Goal: Information Seeking & Learning: Check status

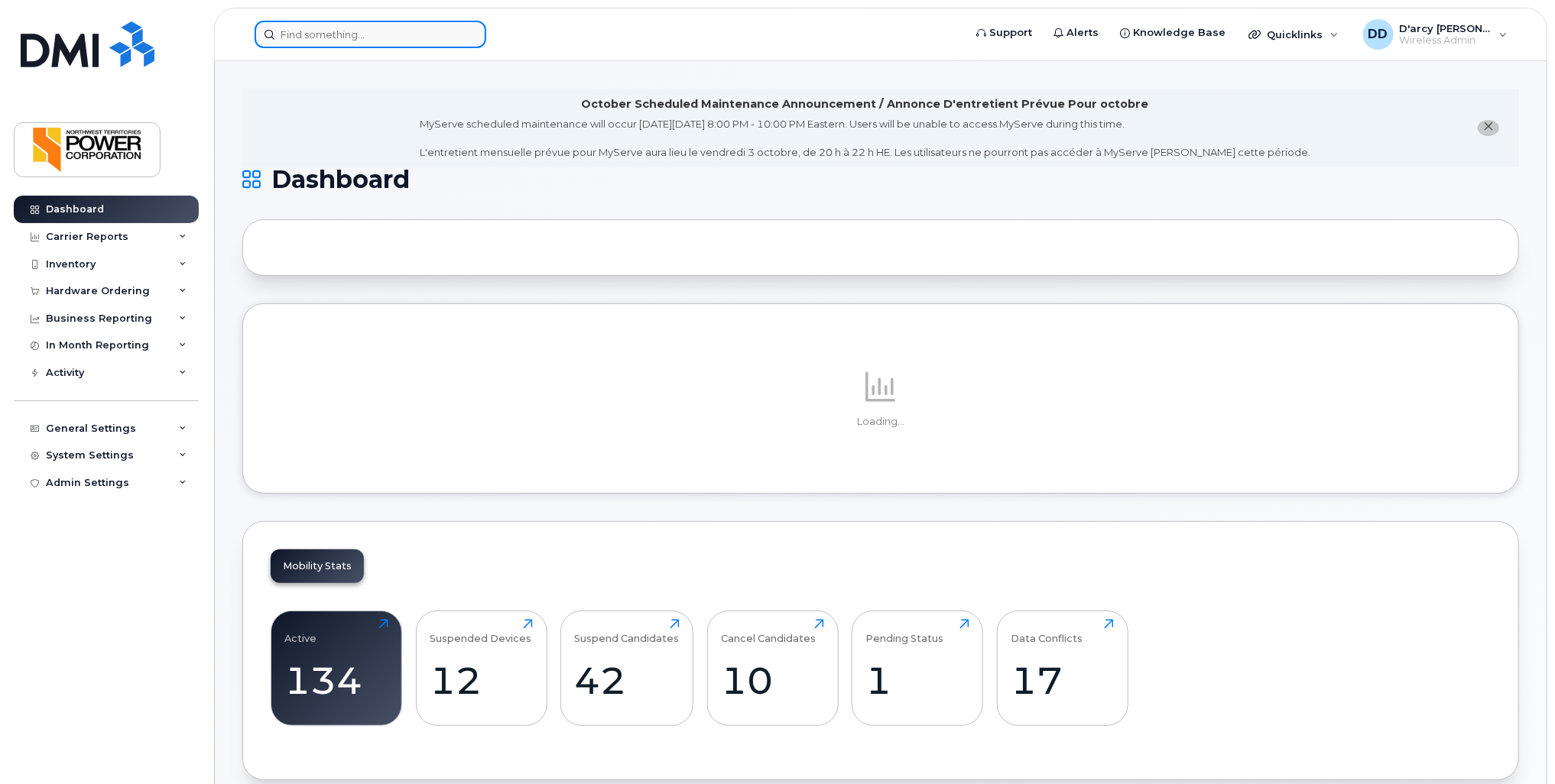
click at [346, 32] on input at bounding box center [370, 35] width 232 height 28
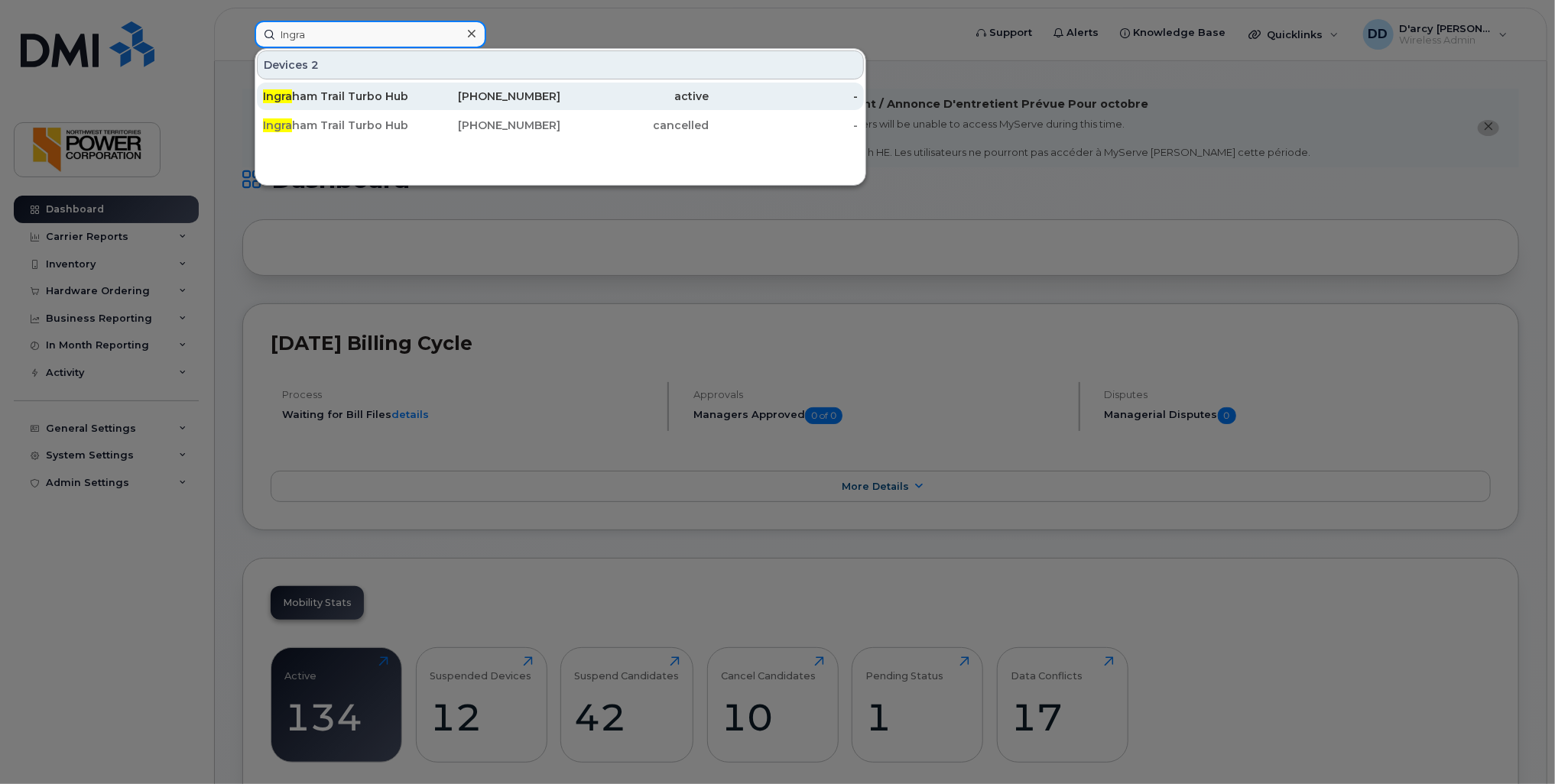
type input "Ingra"
click at [330, 95] on div "Ingra ham Trail Turbo Hub" at bounding box center [337, 96] width 149 height 15
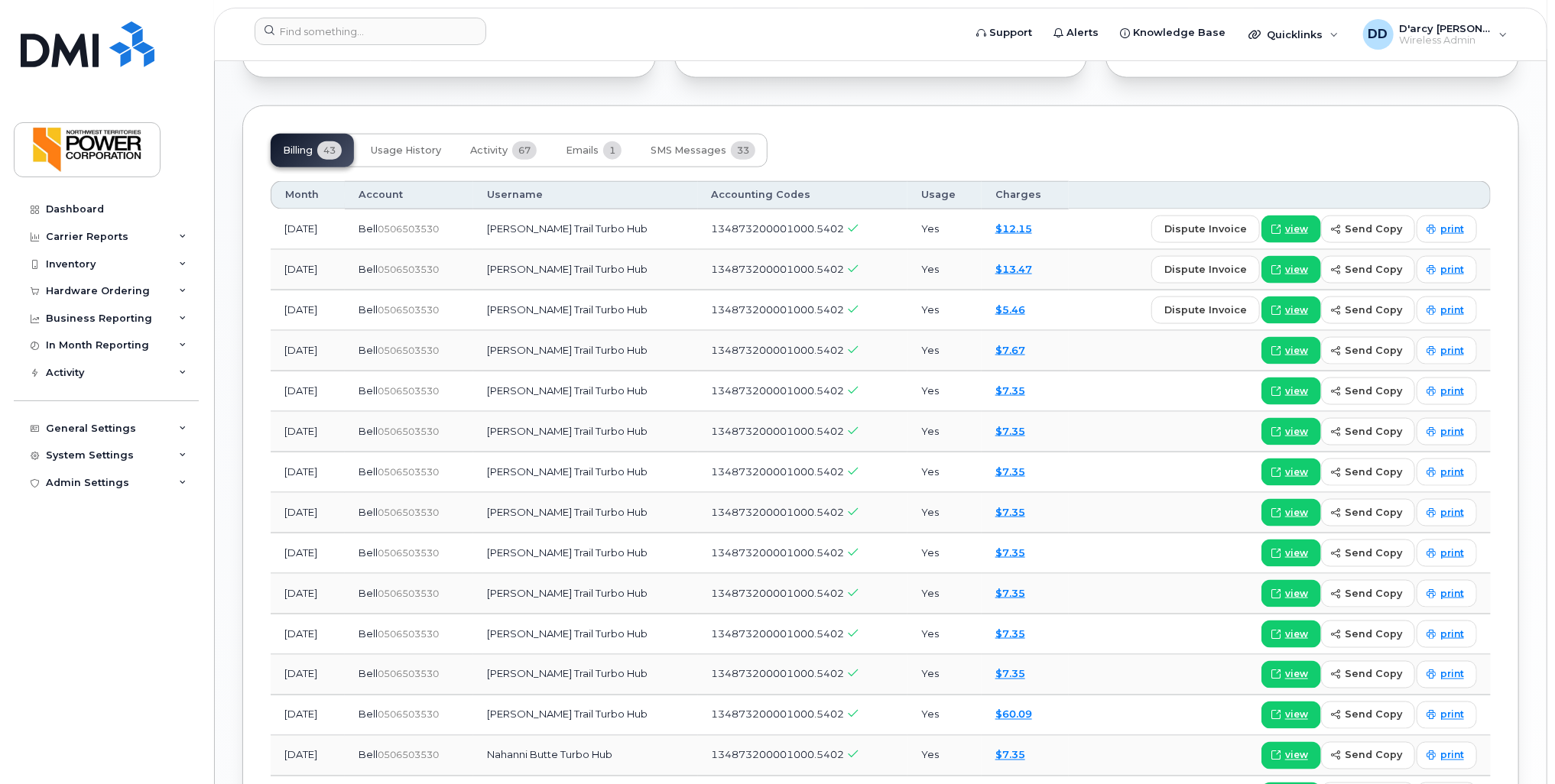
scroll to position [1299, 0]
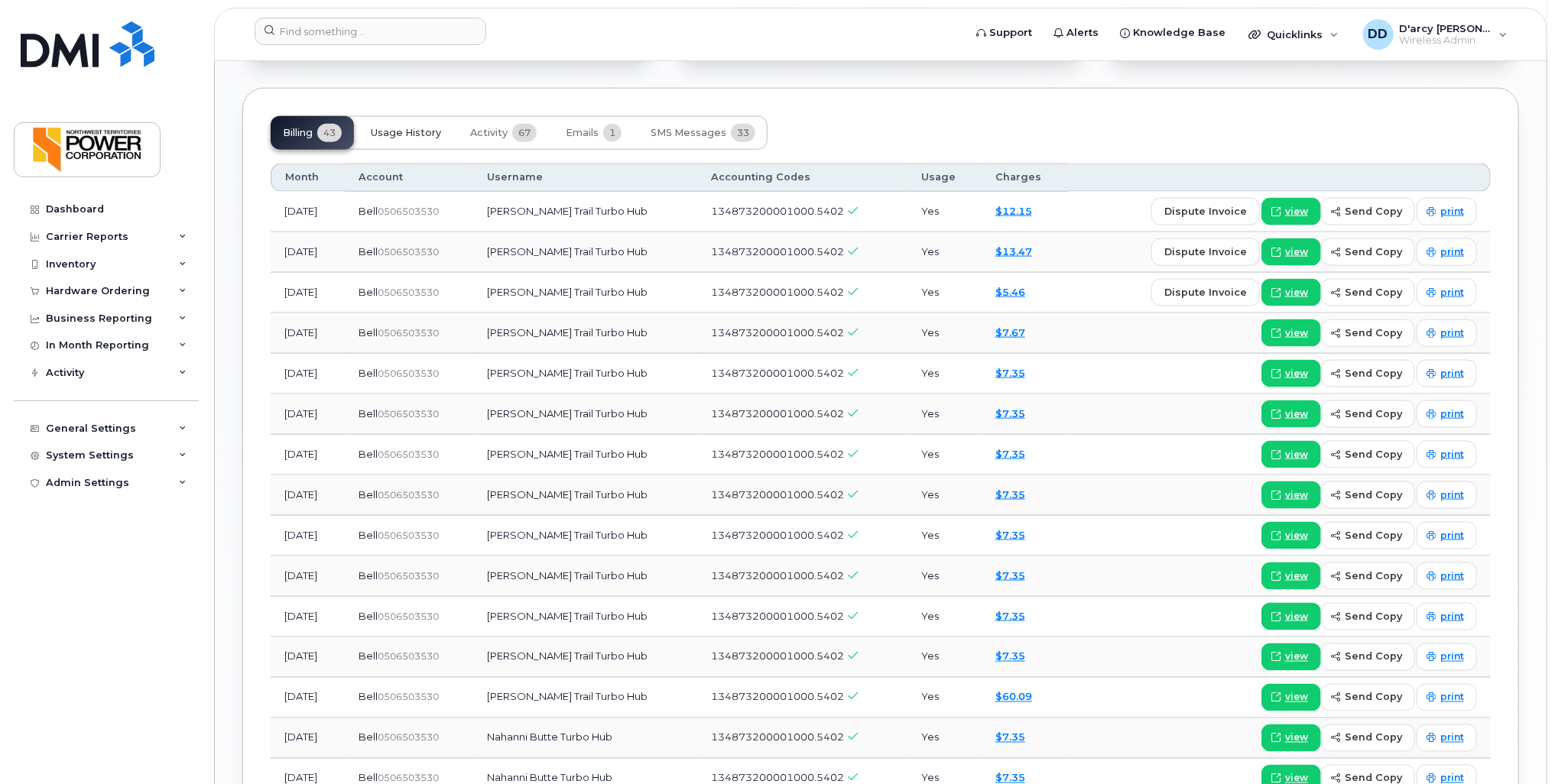
click at [409, 127] on span "Usage History" at bounding box center [405, 133] width 71 height 12
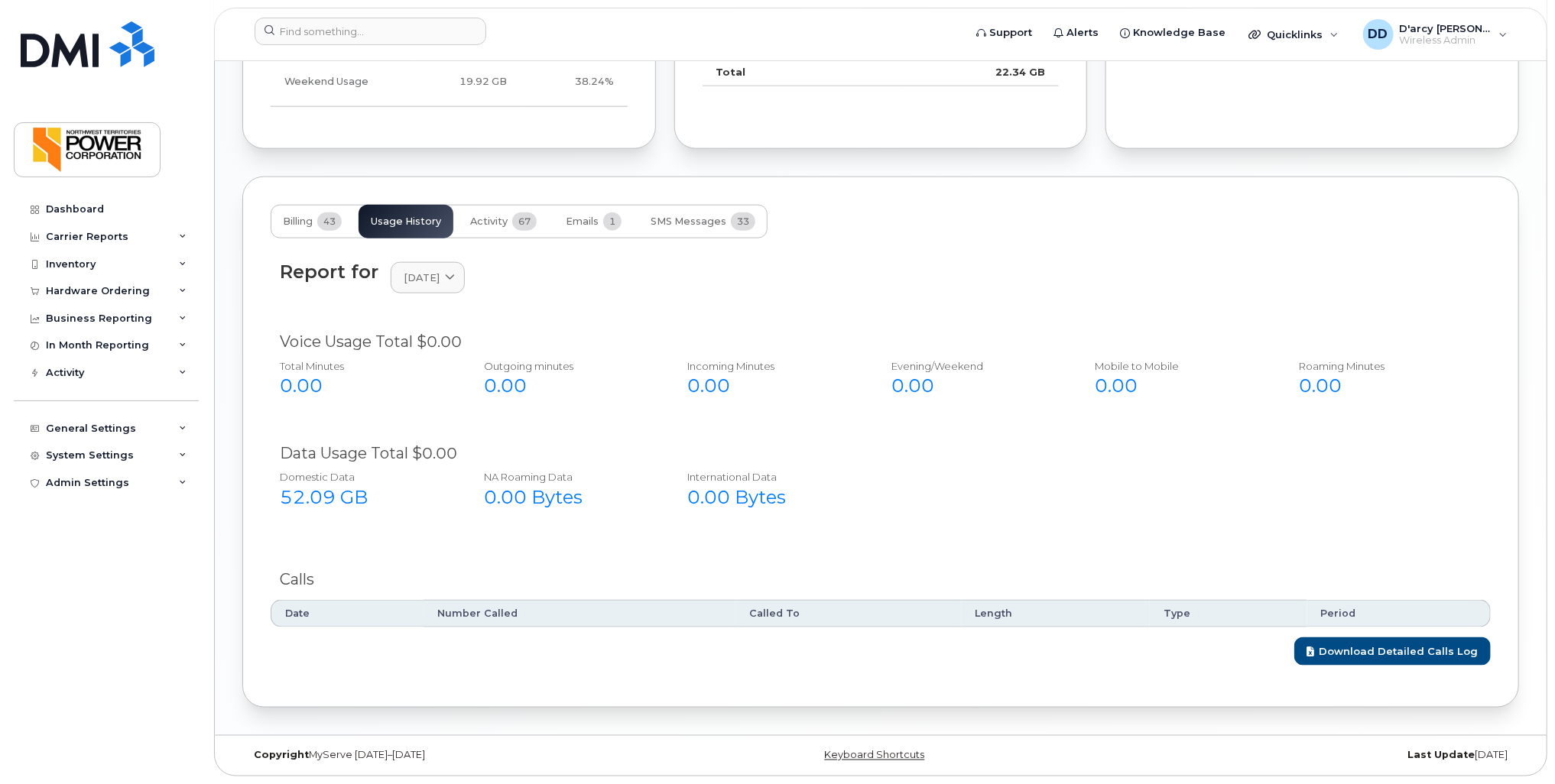
scroll to position [1204, 0]
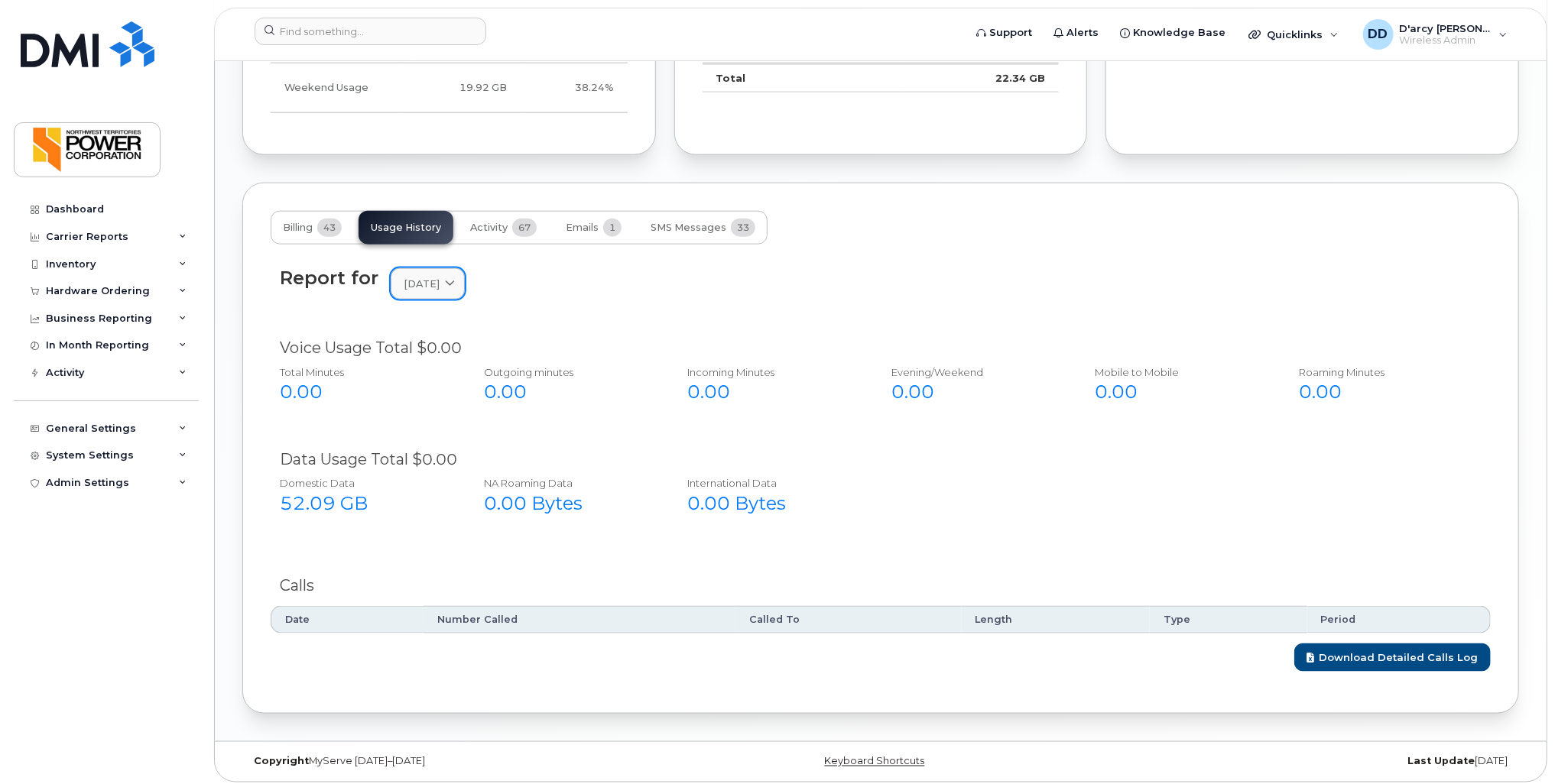
click at [440, 280] on span "[DATE]" at bounding box center [422, 284] width 36 height 15
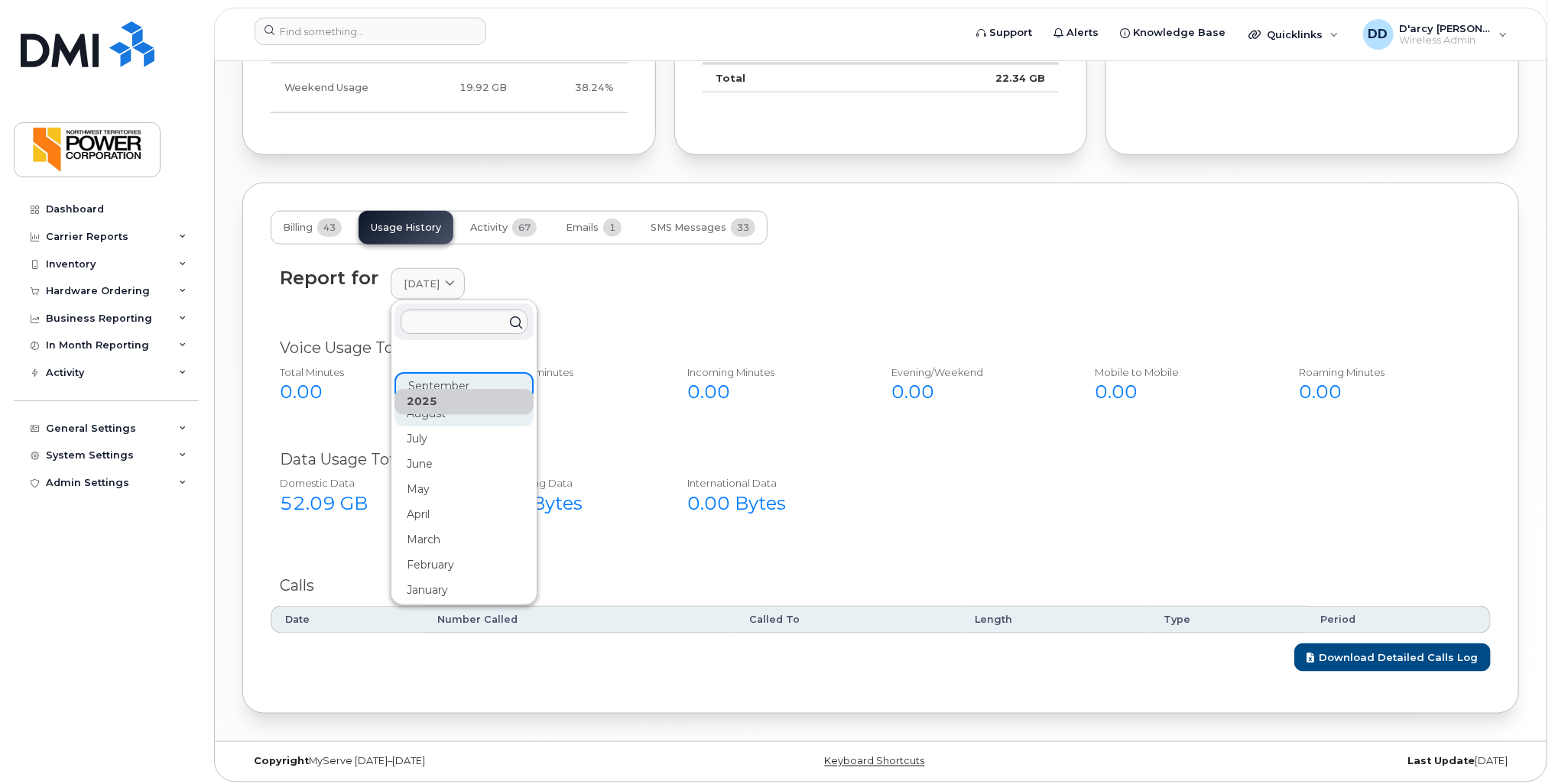
click at [425, 412] on div "August" at bounding box center [464, 414] width 140 height 26
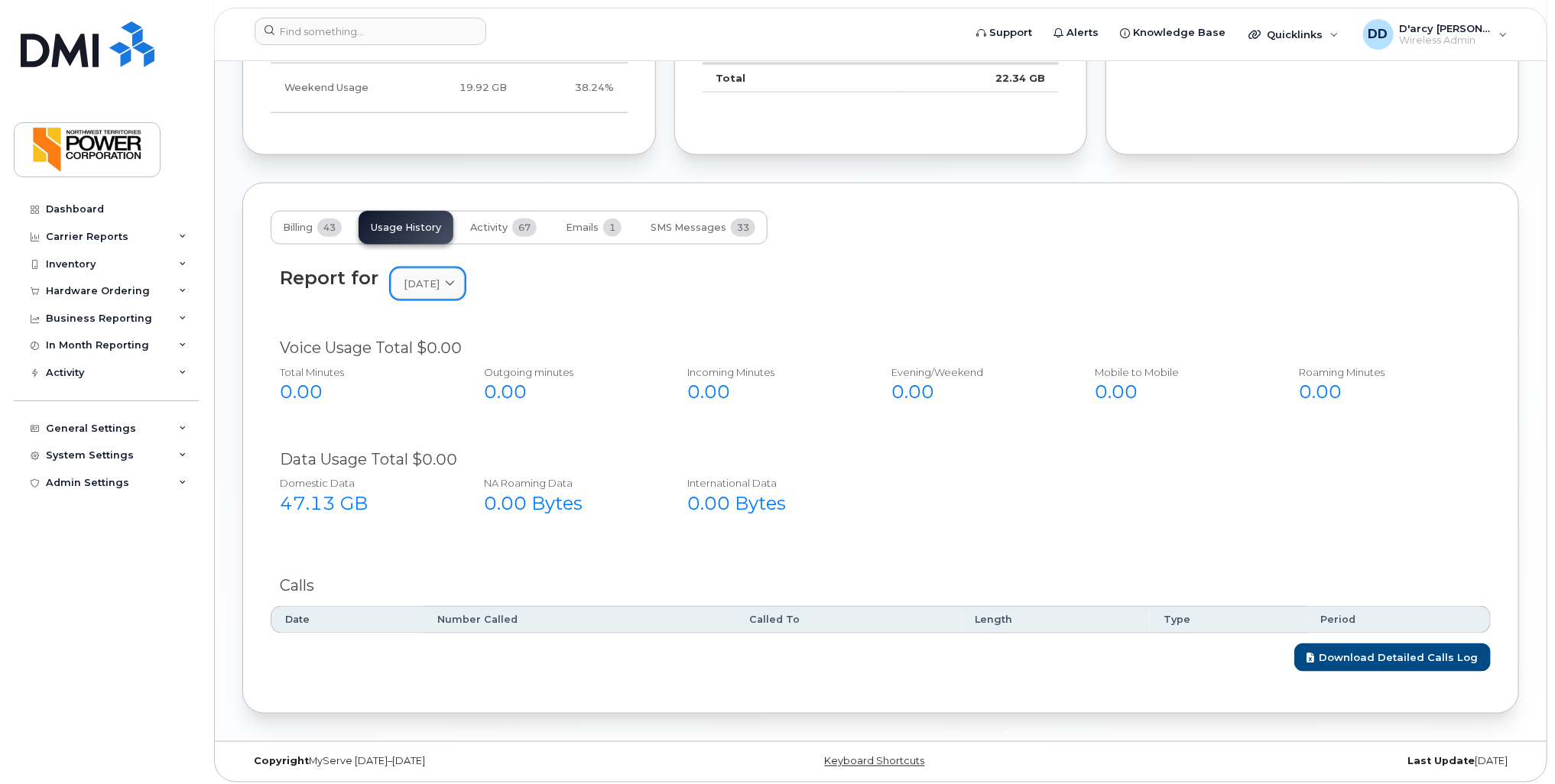
click at [433, 281] on span "[DATE]" at bounding box center [422, 284] width 36 height 15
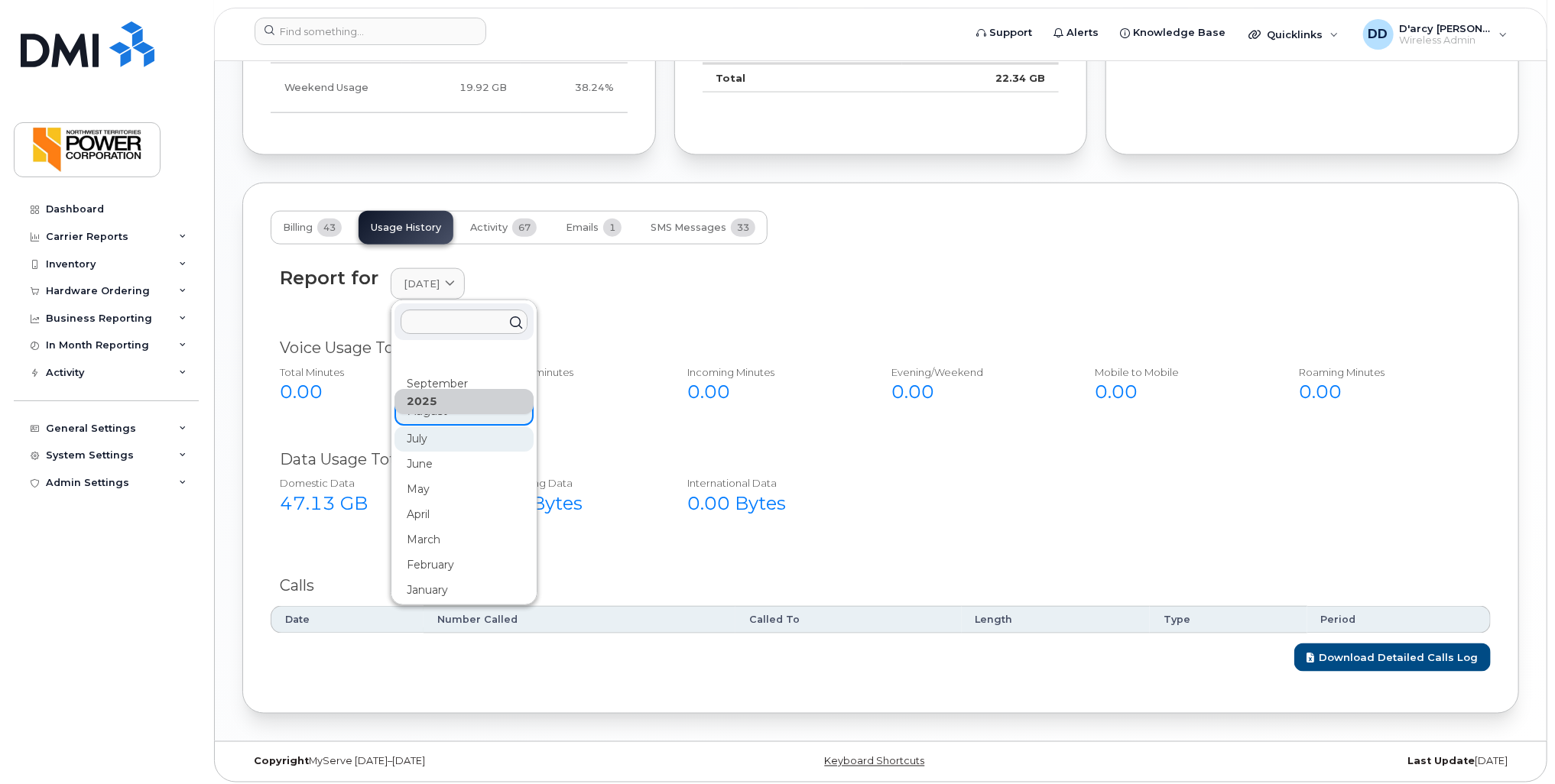
click at [419, 429] on div "July" at bounding box center [464, 438] width 140 height 26
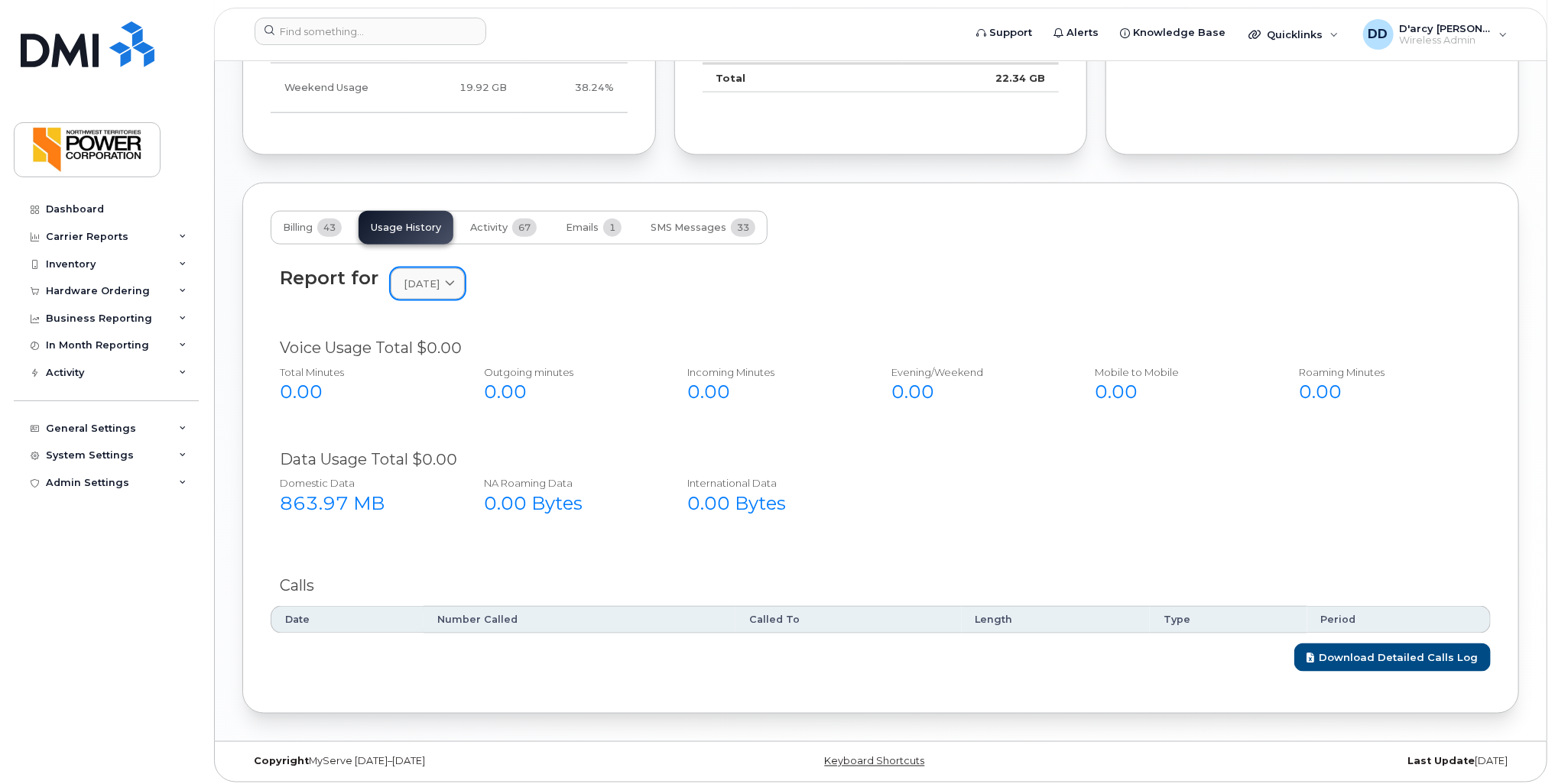
click at [436, 286] on span "[DATE]" at bounding box center [422, 284] width 36 height 15
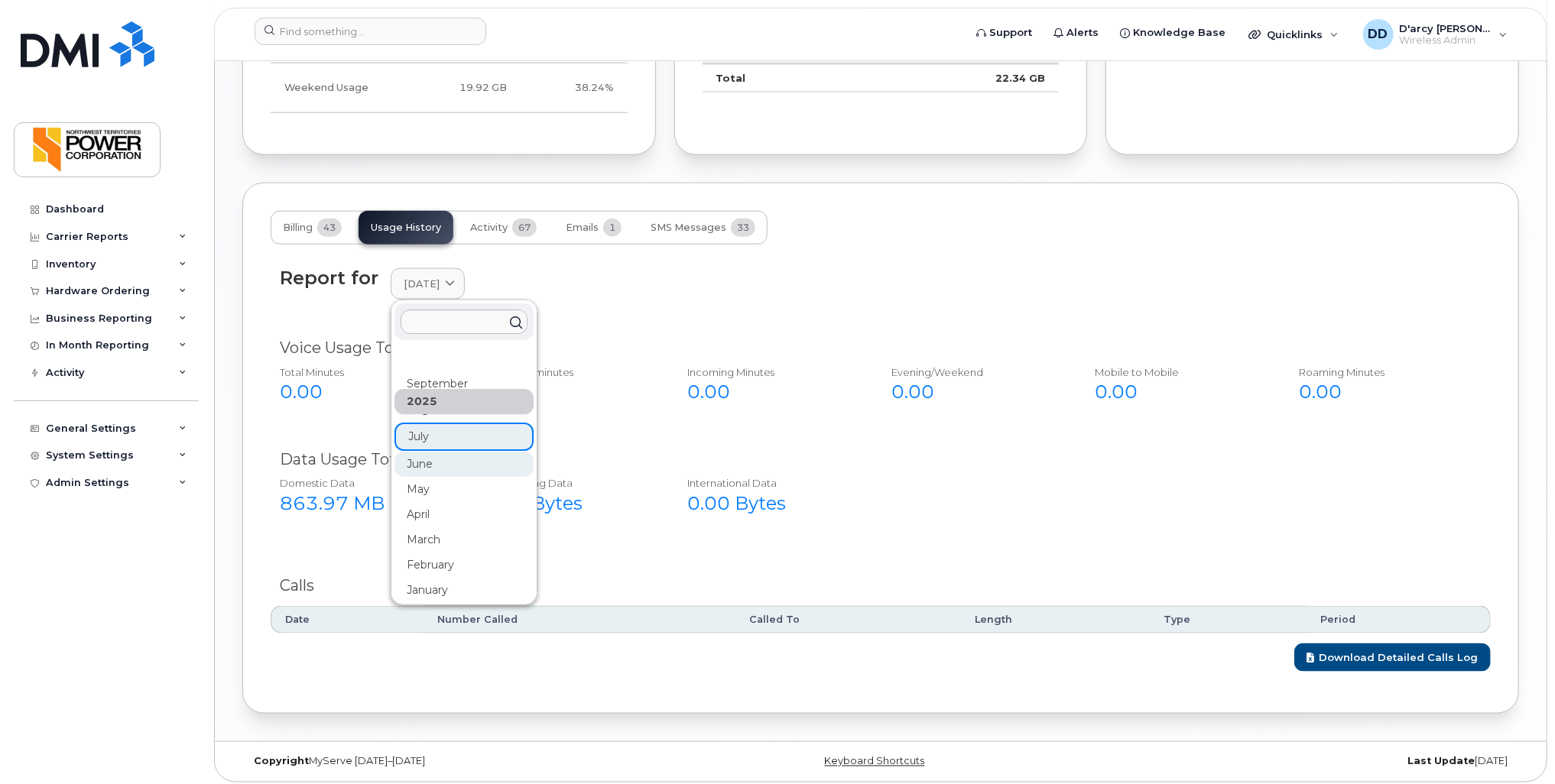
click at [422, 456] on div "June" at bounding box center [464, 464] width 140 height 26
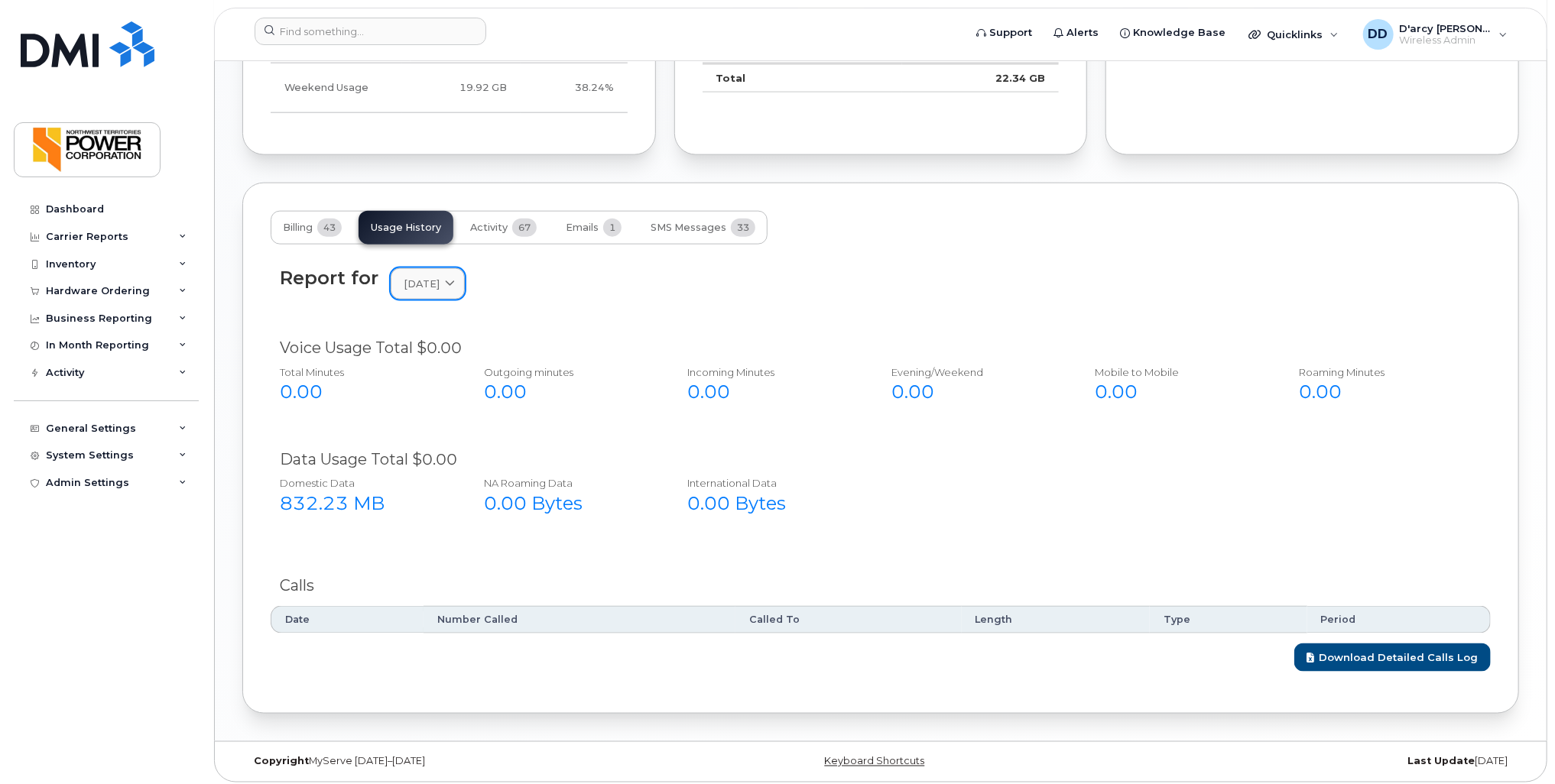
click at [426, 285] on span "[DATE]" at bounding box center [422, 284] width 36 height 15
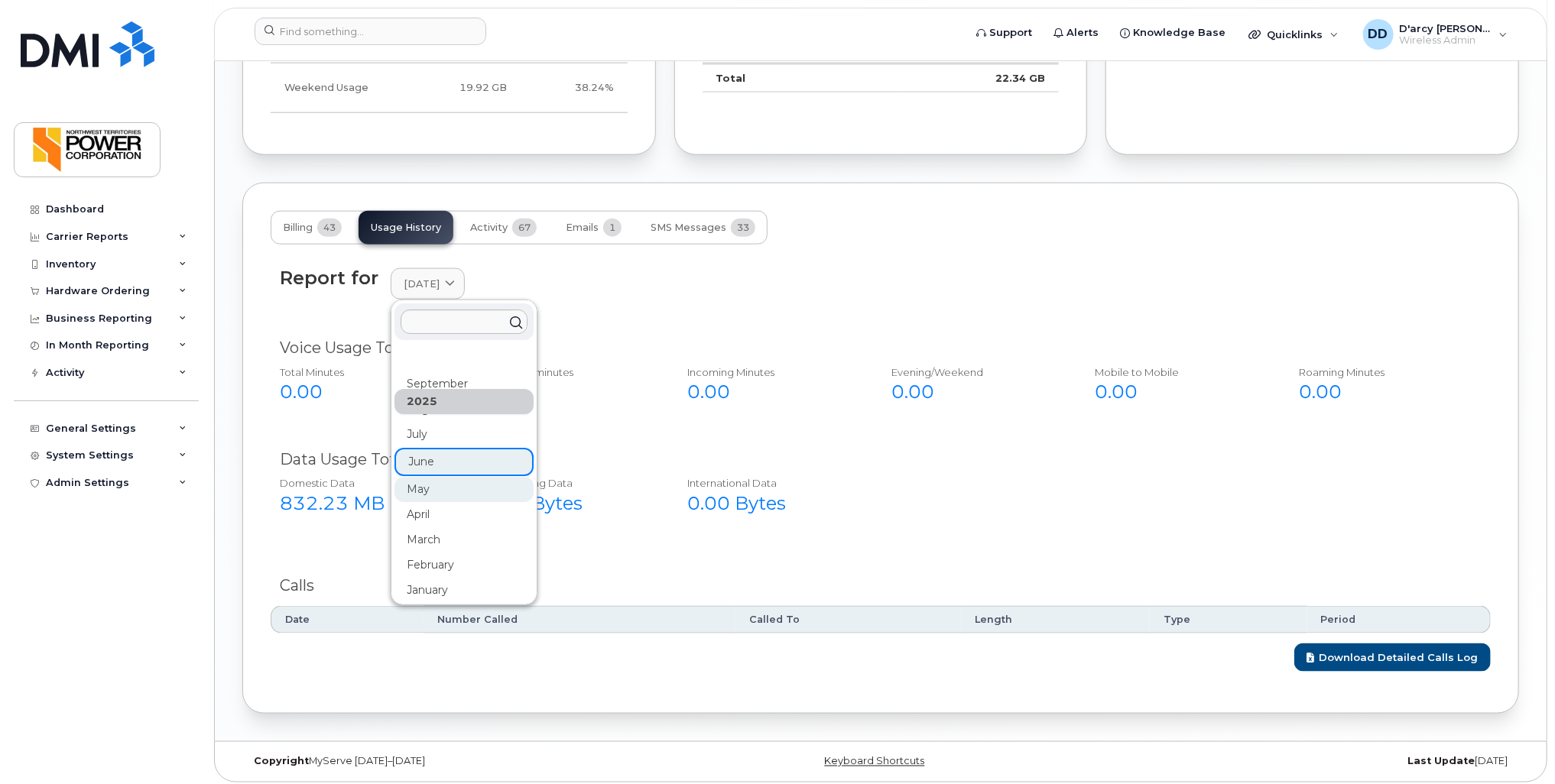
click at [419, 483] on div "May" at bounding box center [464, 489] width 140 height 26
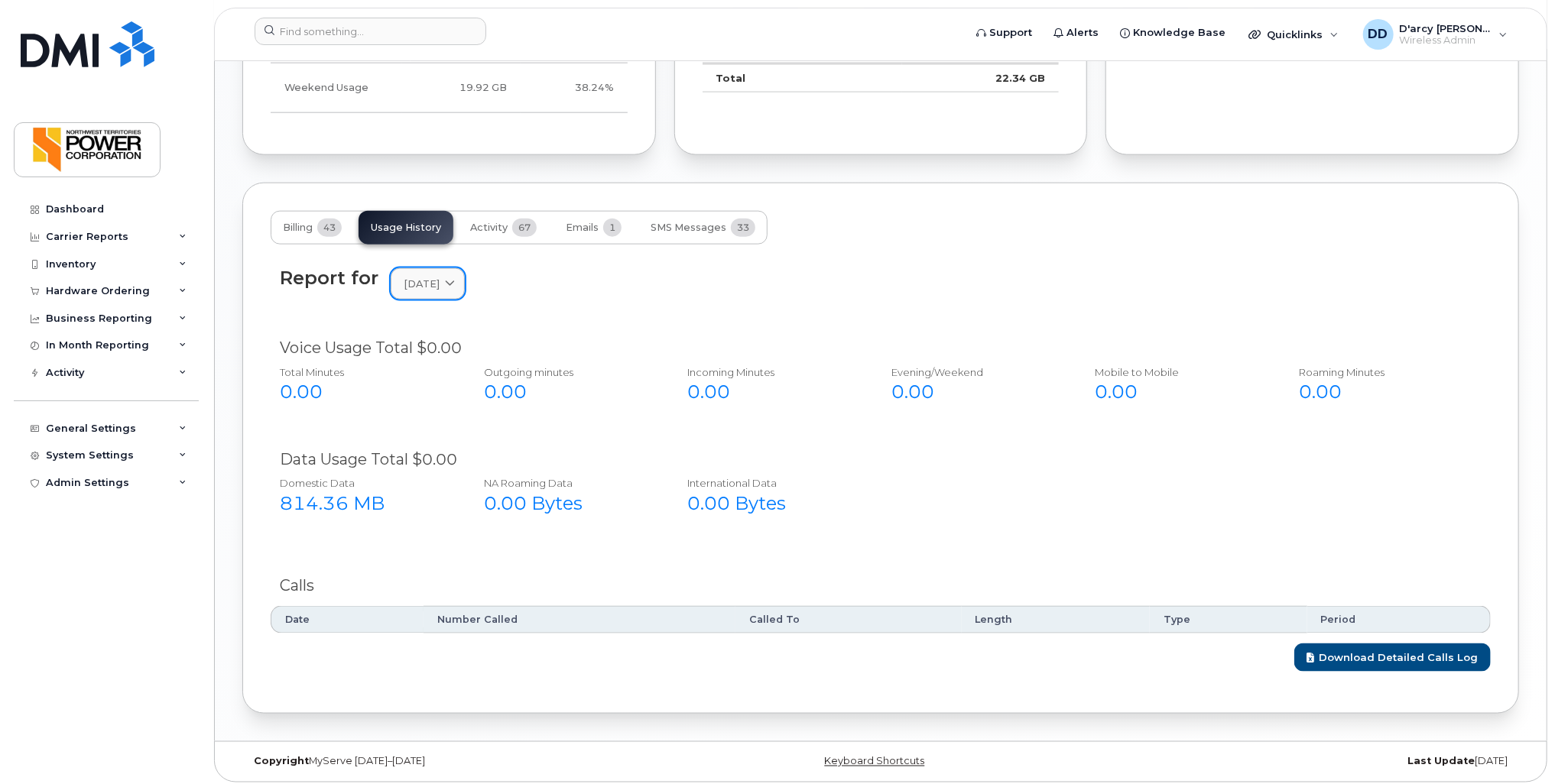
click at [420, 288] on link "[DATE]" at bounding box center [428, 284] width 74 height 31
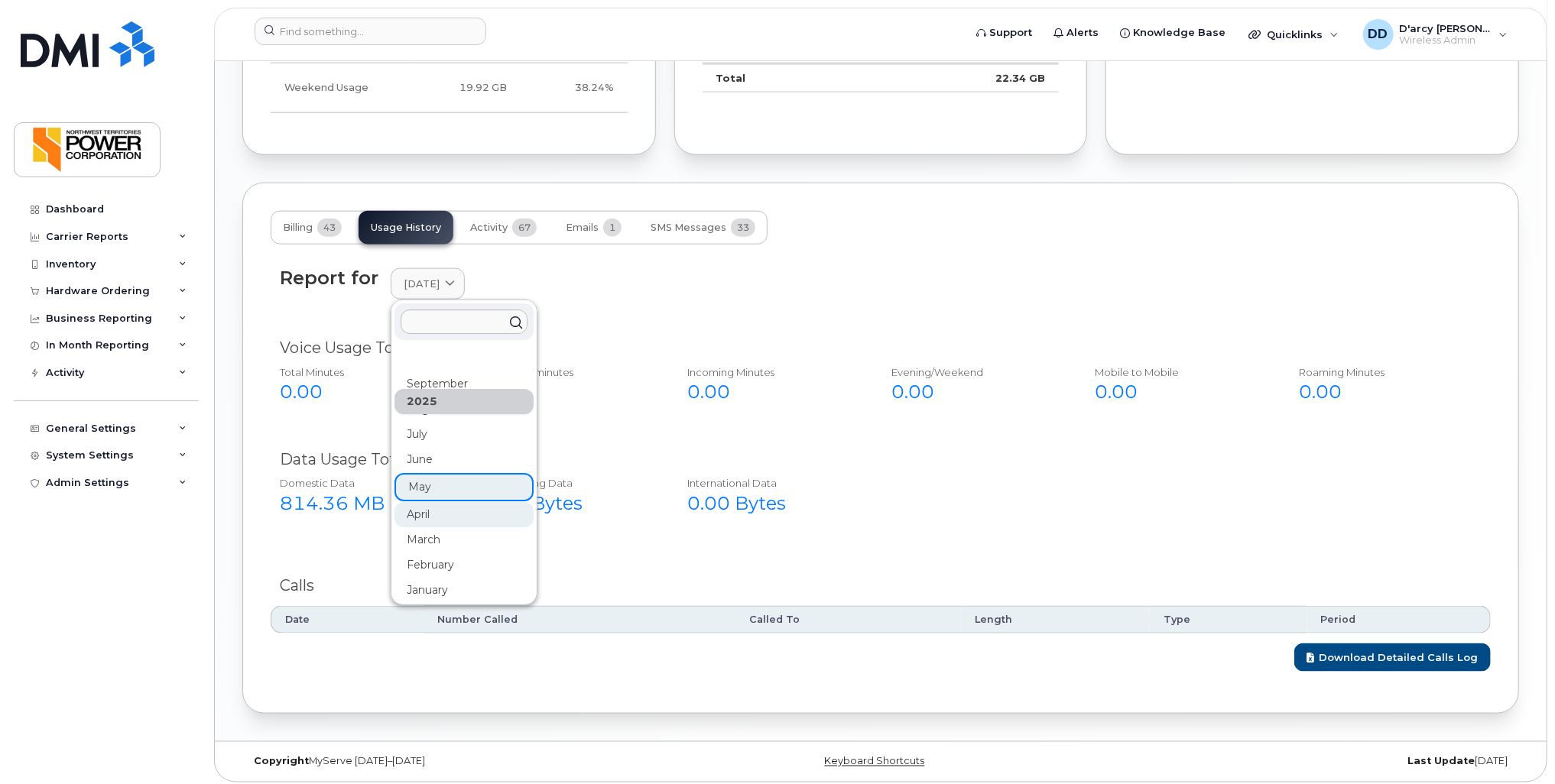
click at [418, 502] on div "April" at bounding box center [464, 514] width 140 height 26
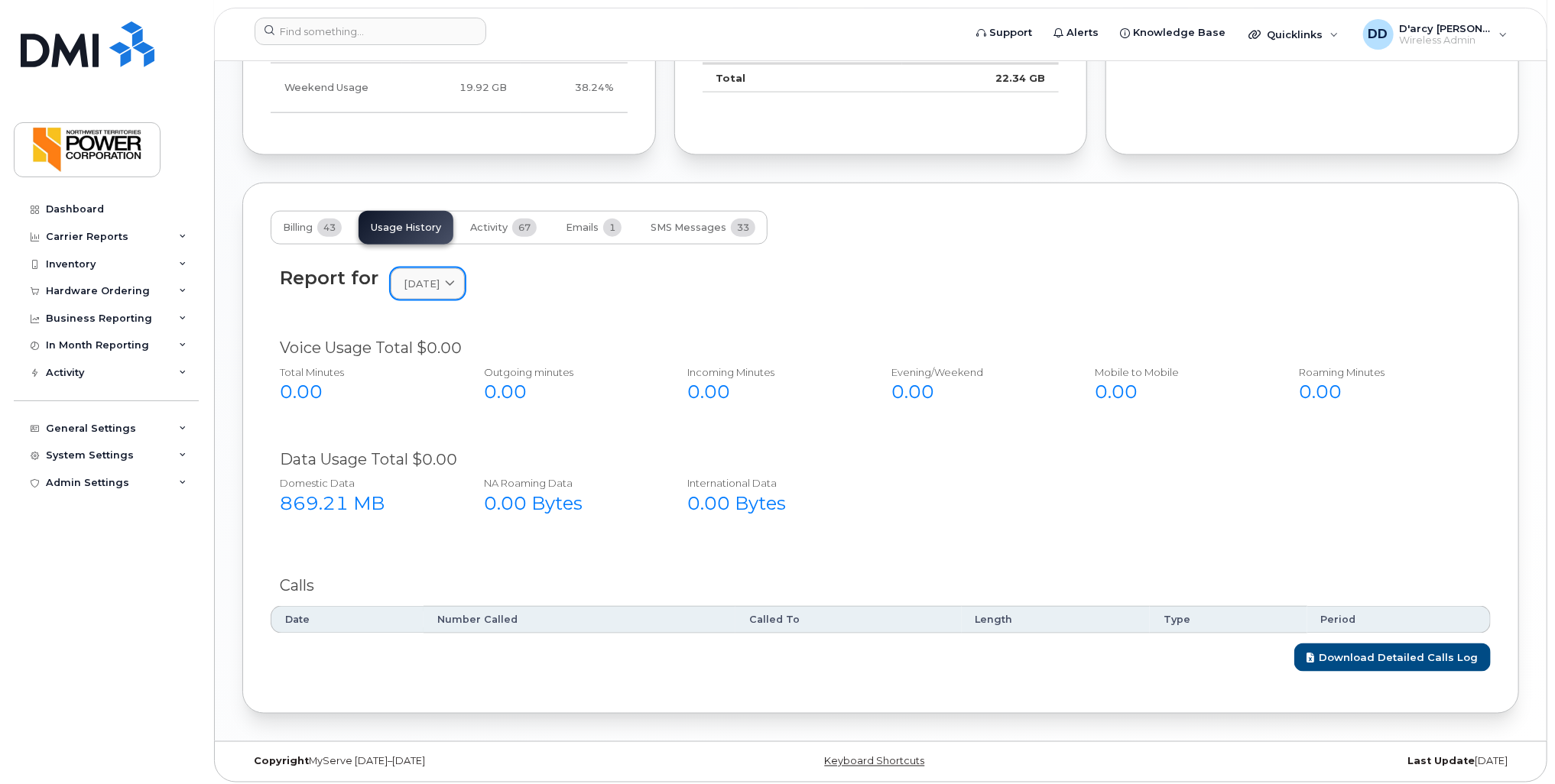
click at [424, 280] on span "[DATE]" at bounding box center [422, 284] width 36 height 15
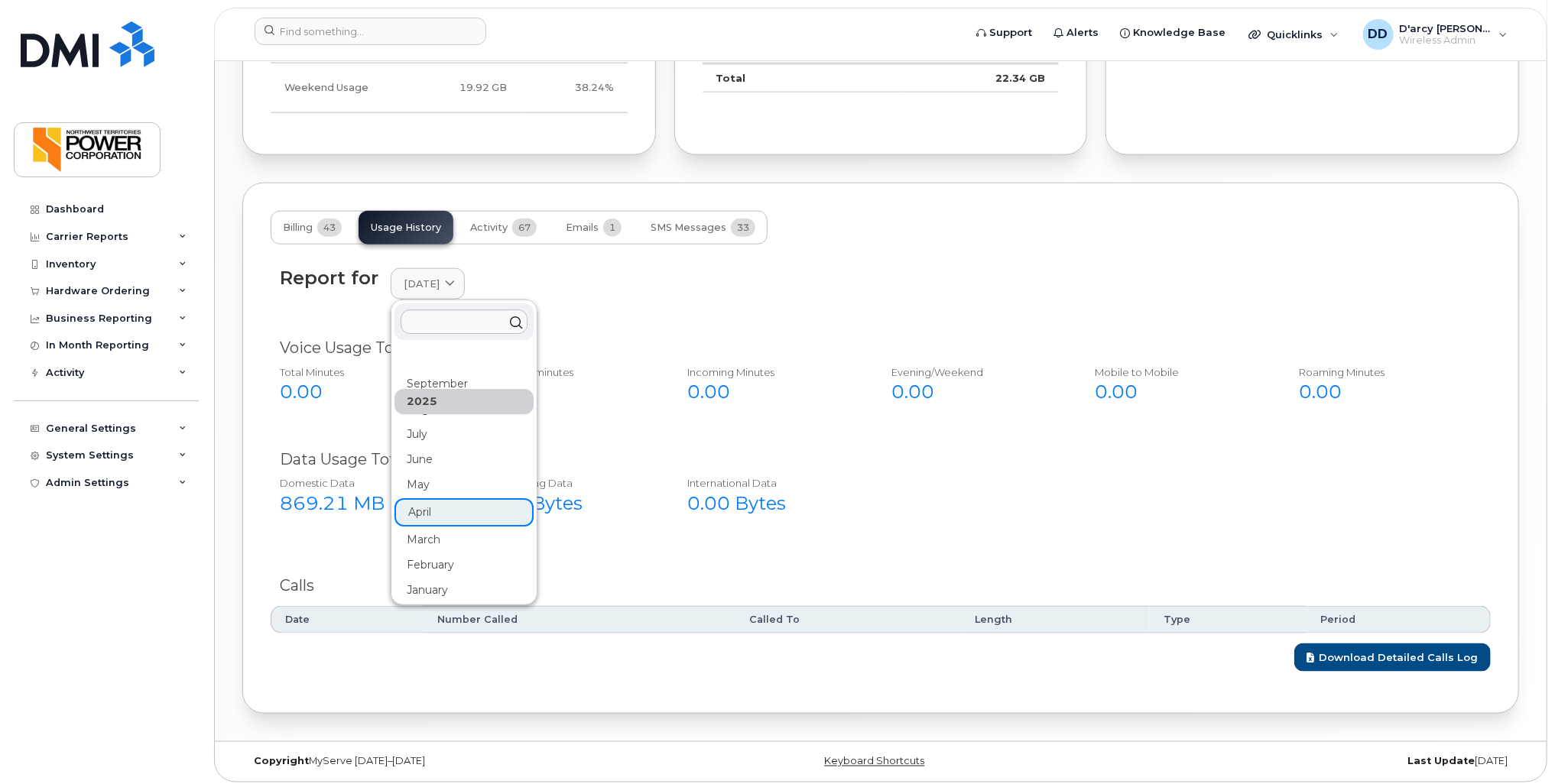
click at [893, 462] on div "Data Usage Total $0.00" at bounding box center [881, 459] width 1202 height 22
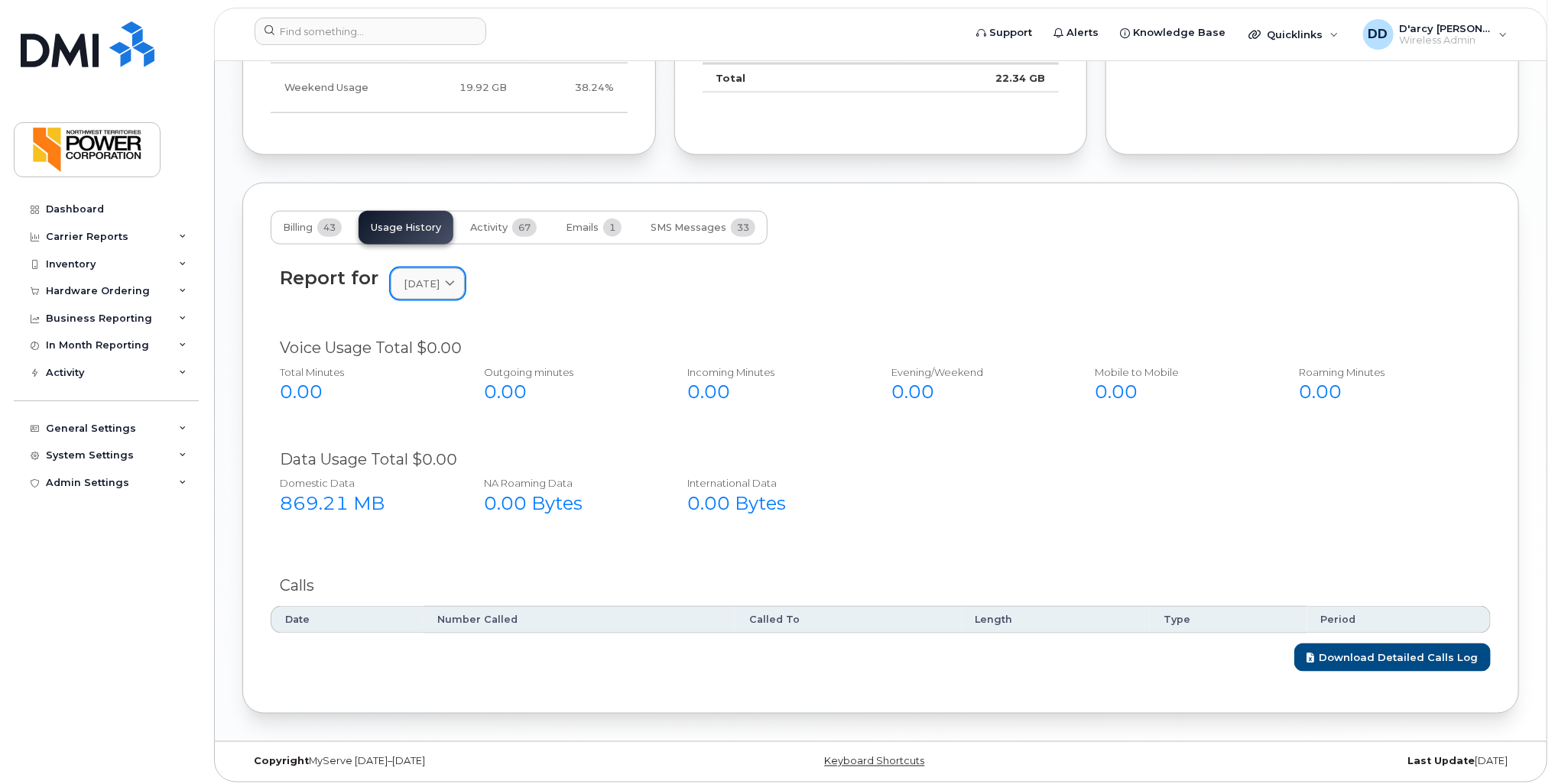
click at [425, 286] on span "[DATE]" at bounding box center [422, 284] width 36 height 15
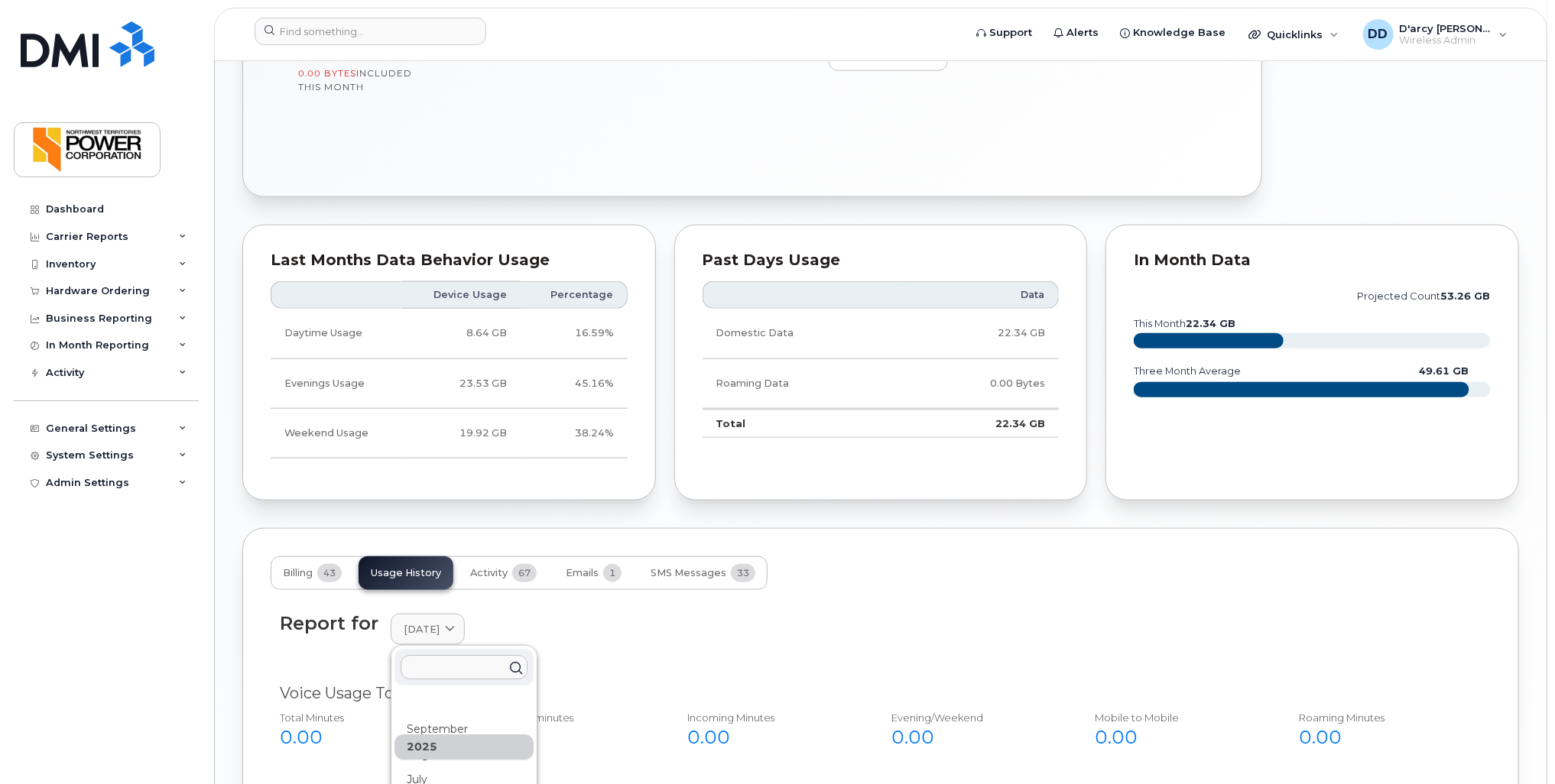
scroll to position [1128, 0]
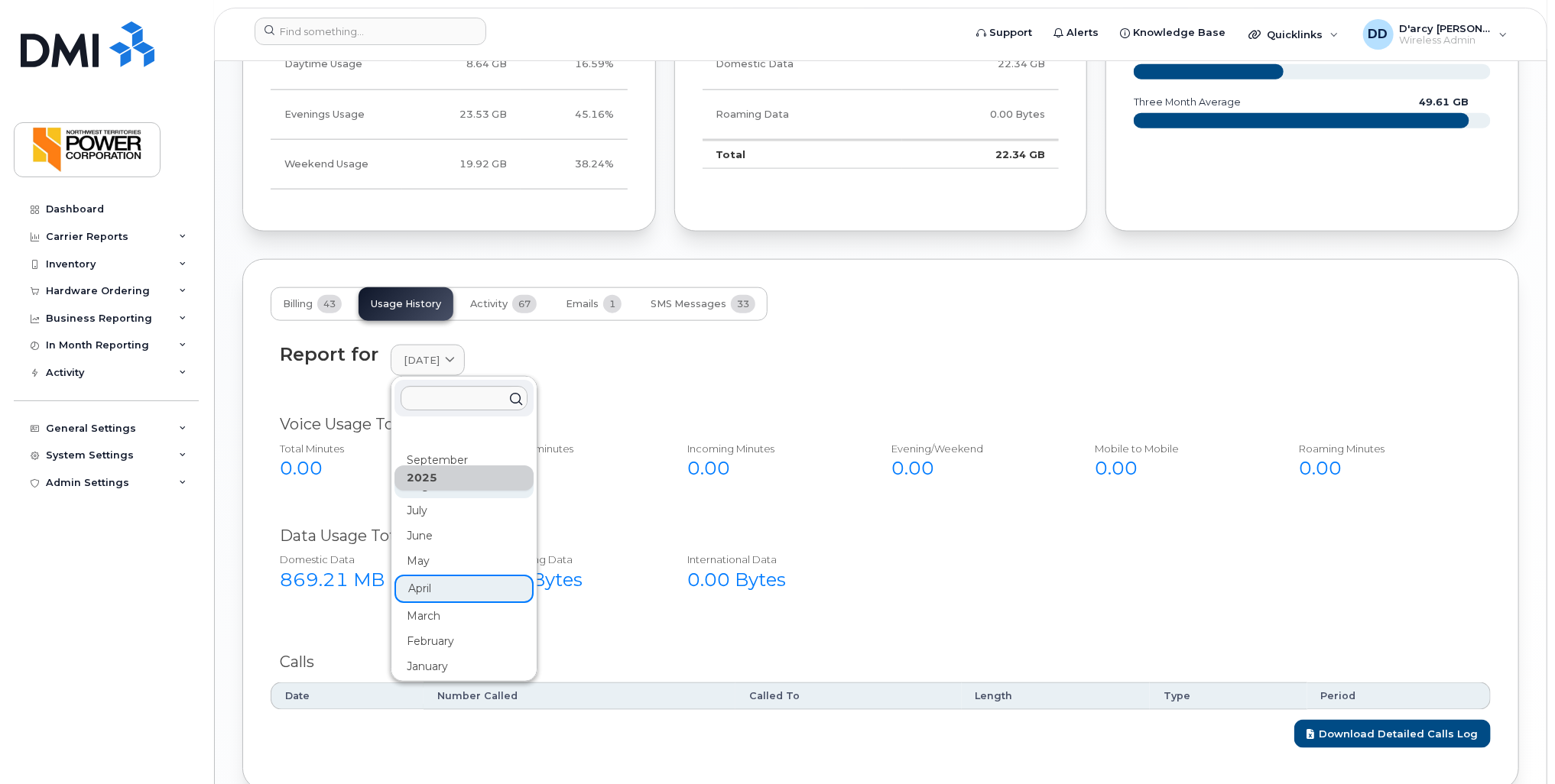
click at [428, 487] on div "August" at bounding box center [464, 486] width 140 height 26
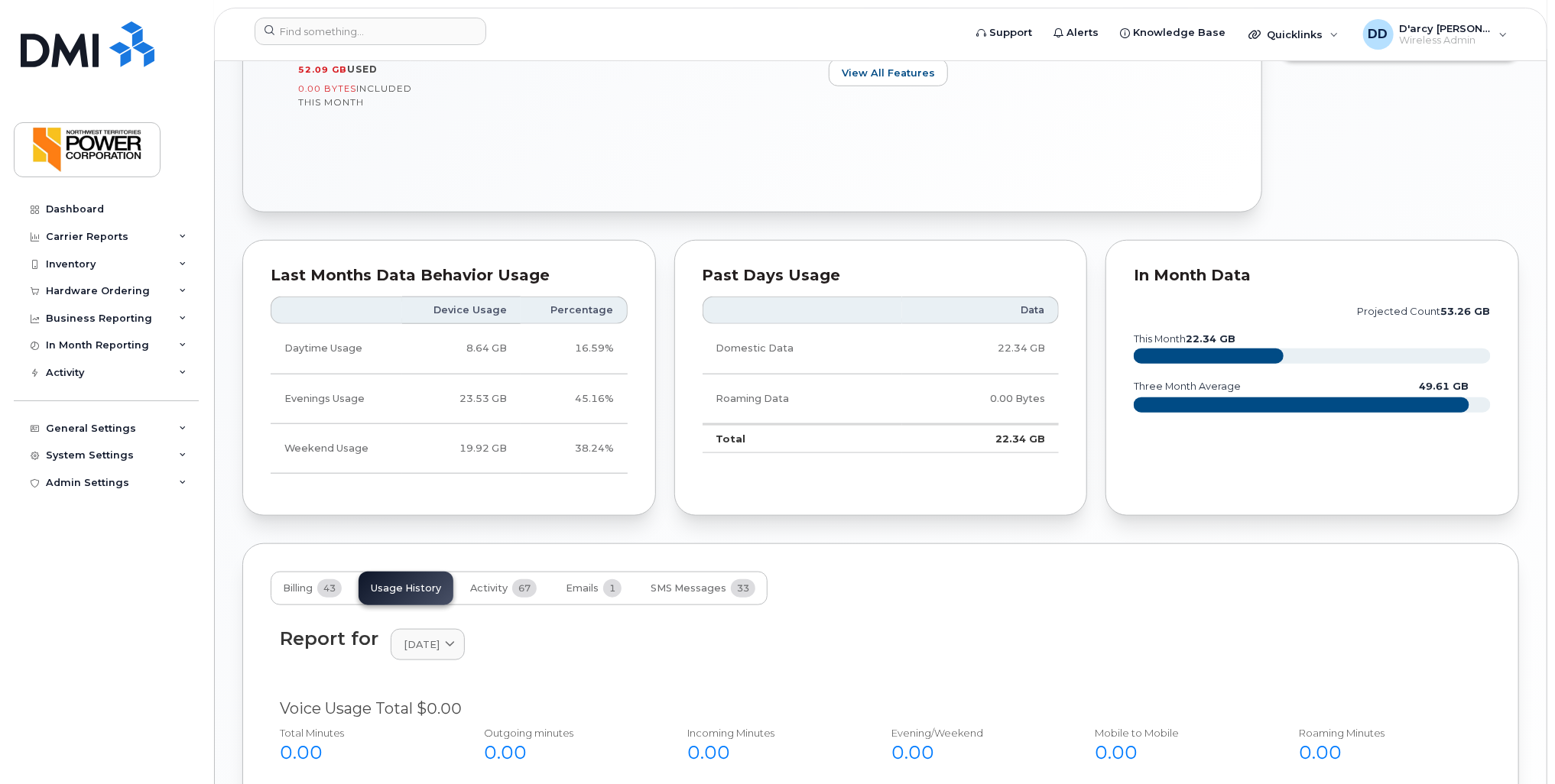
scroll to position [822, 0]
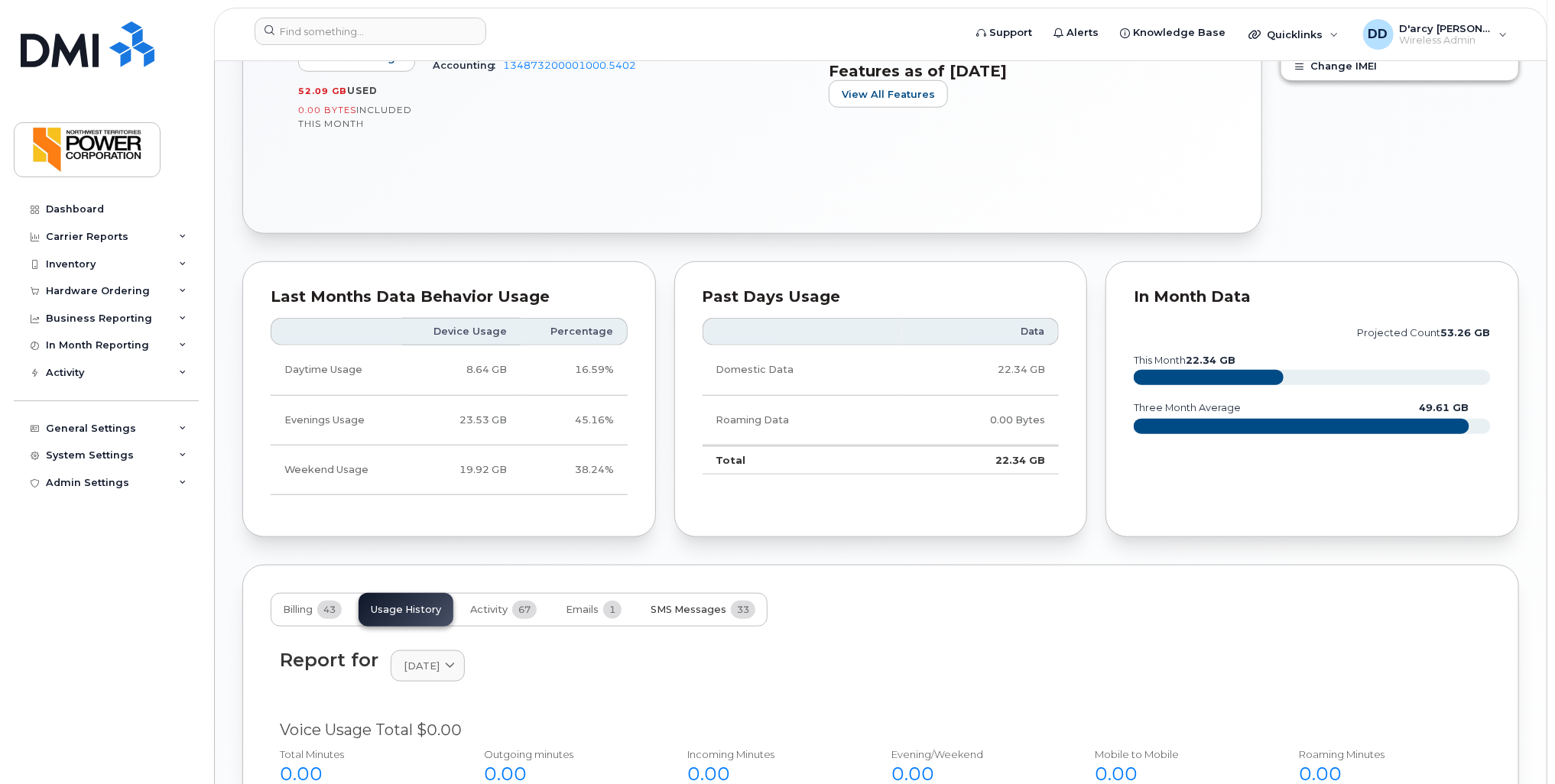
click at [689, 603] on span "SMS Messages" at bounding box center [688, 610] width 76 height 12
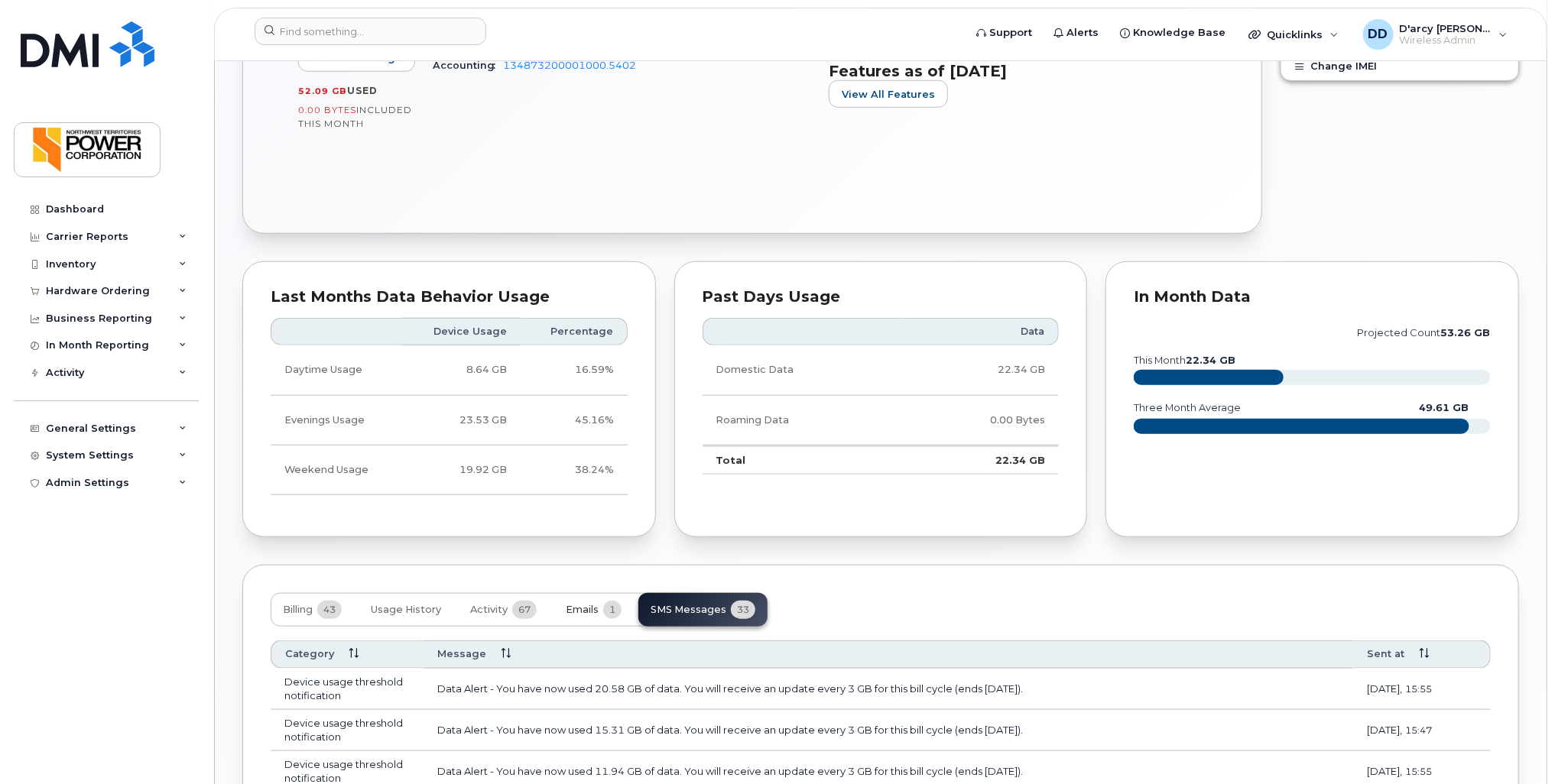
click at [590, 606] on span "Emails" at bounding box center [582, 610] width 33 height 12
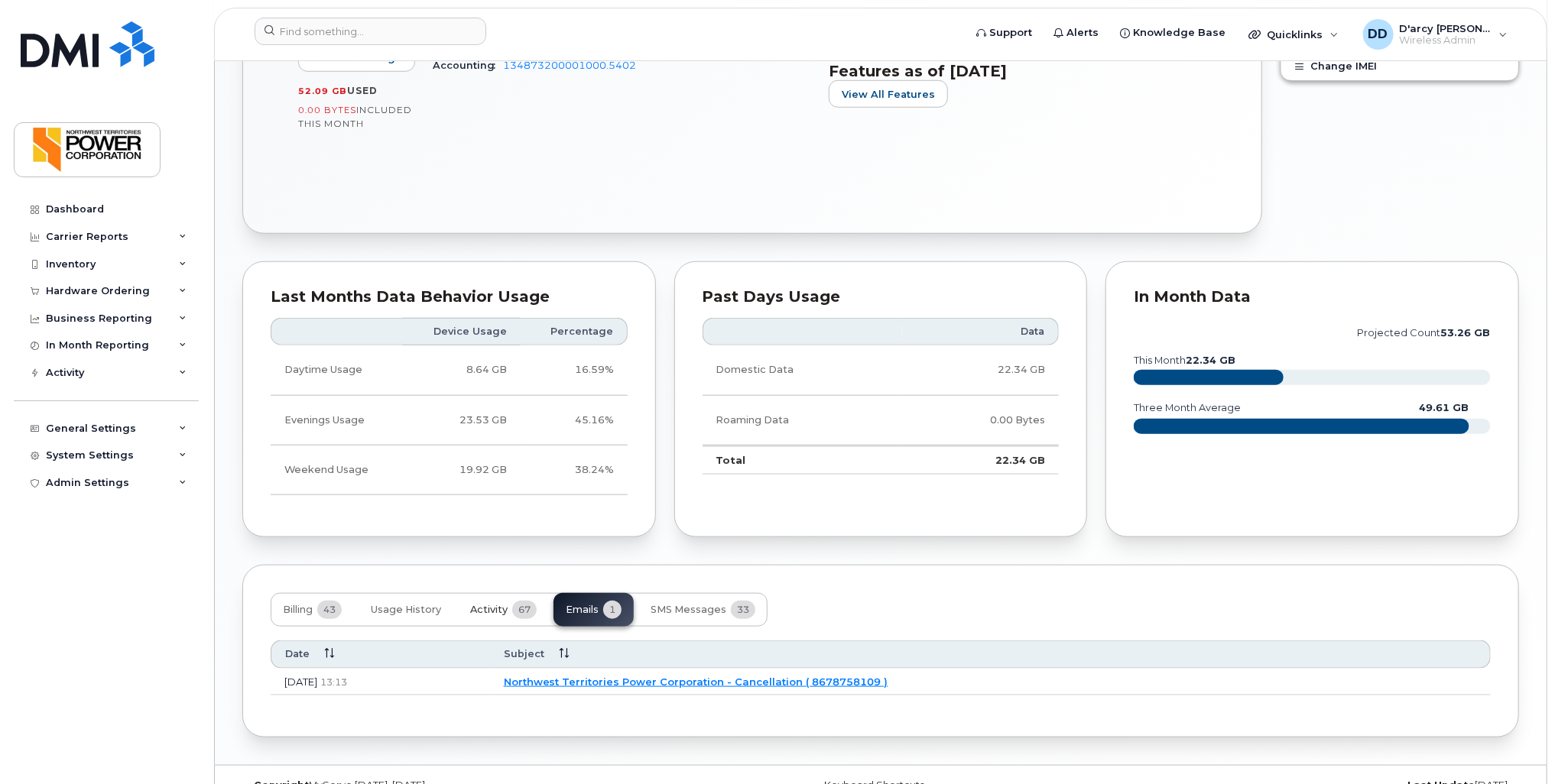
click at [535, 617] on button "Activity 67" at bounding box center [503, 609] width 91 height 33
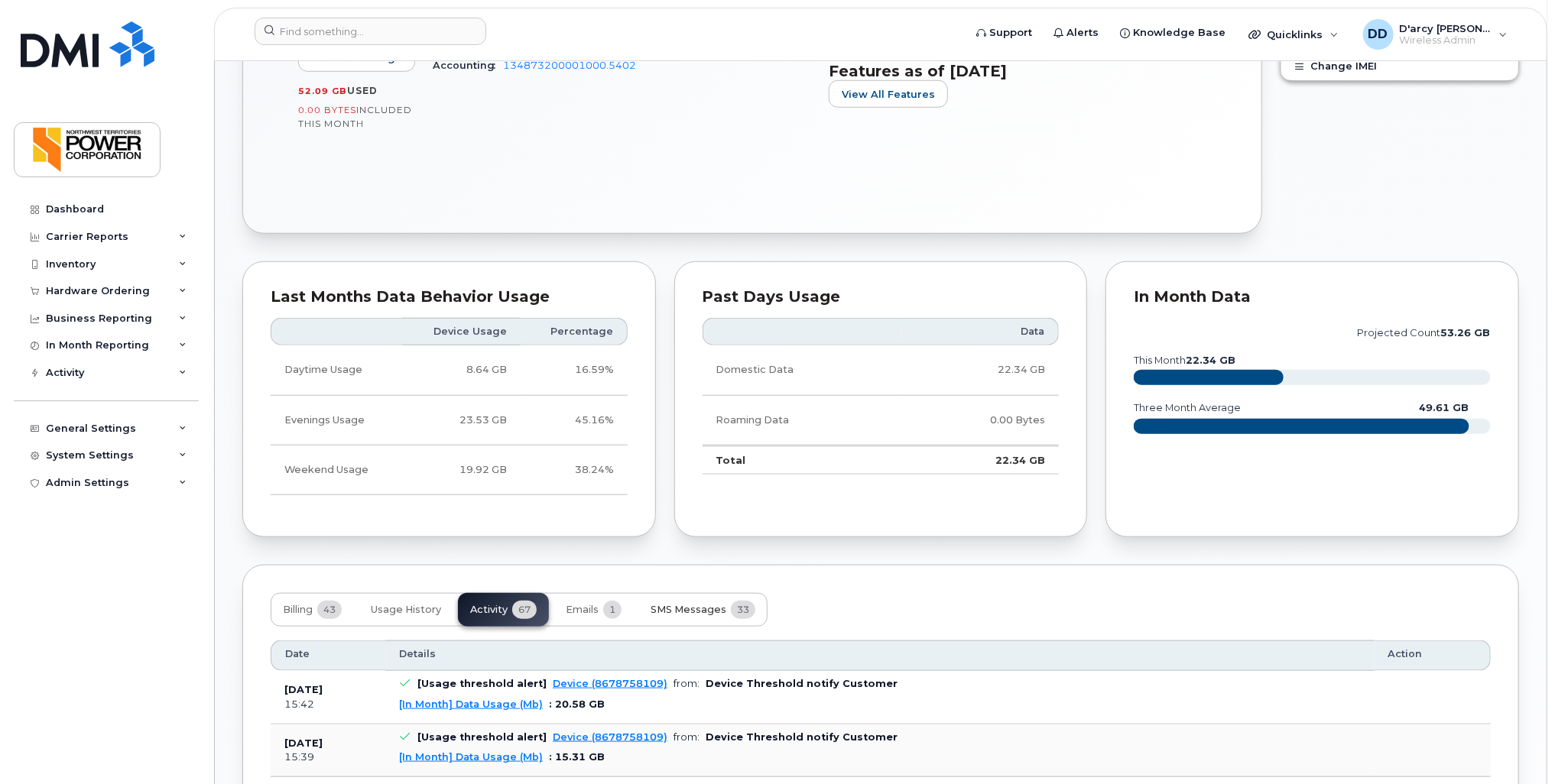
click at [676, 603] on span "SMS Messages" at bounding box center [688, 610] width 76 height 12
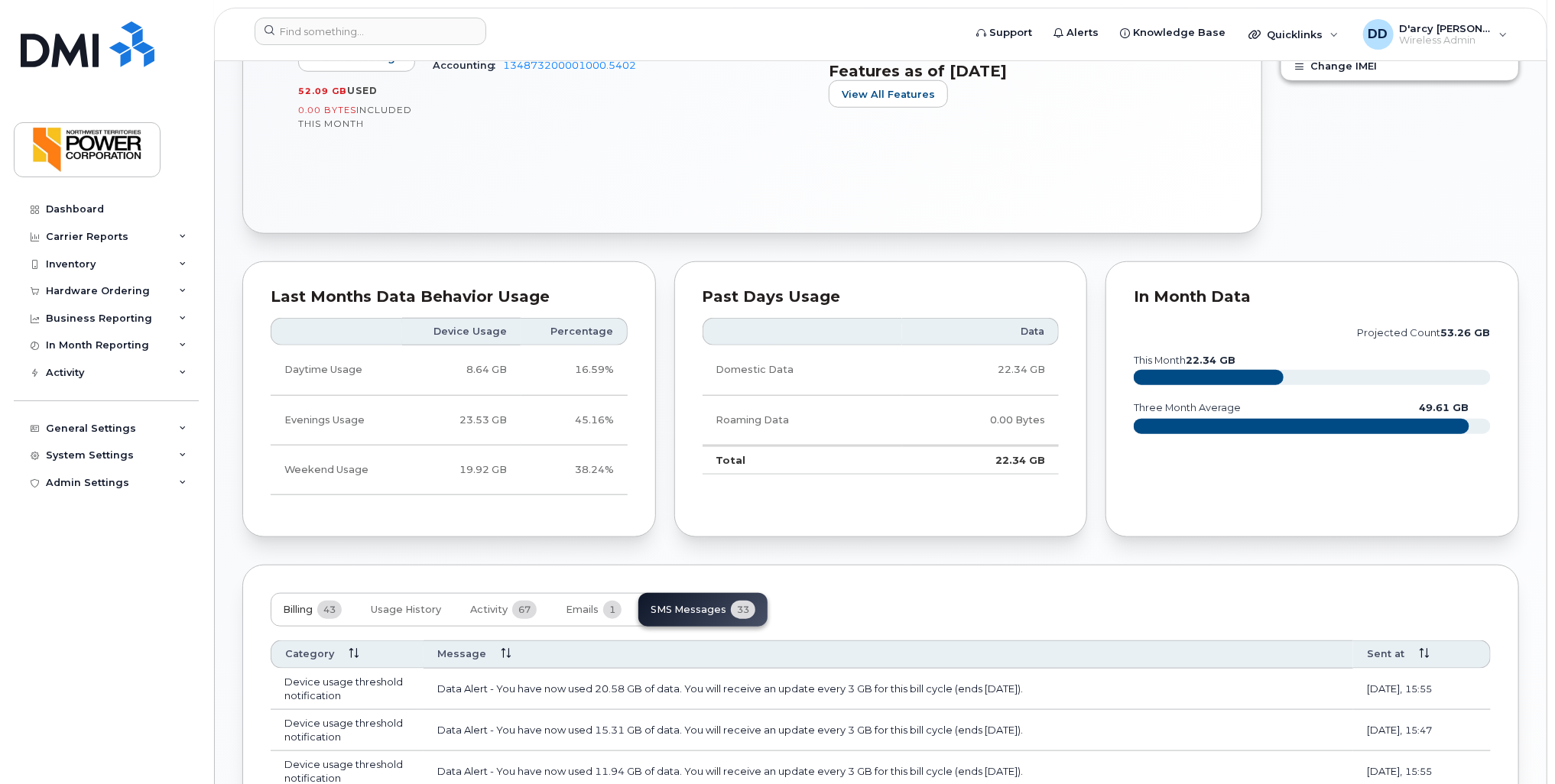
click at [309, 603] on span "Billing" at bounding box center [298, 610] width 29 height 12
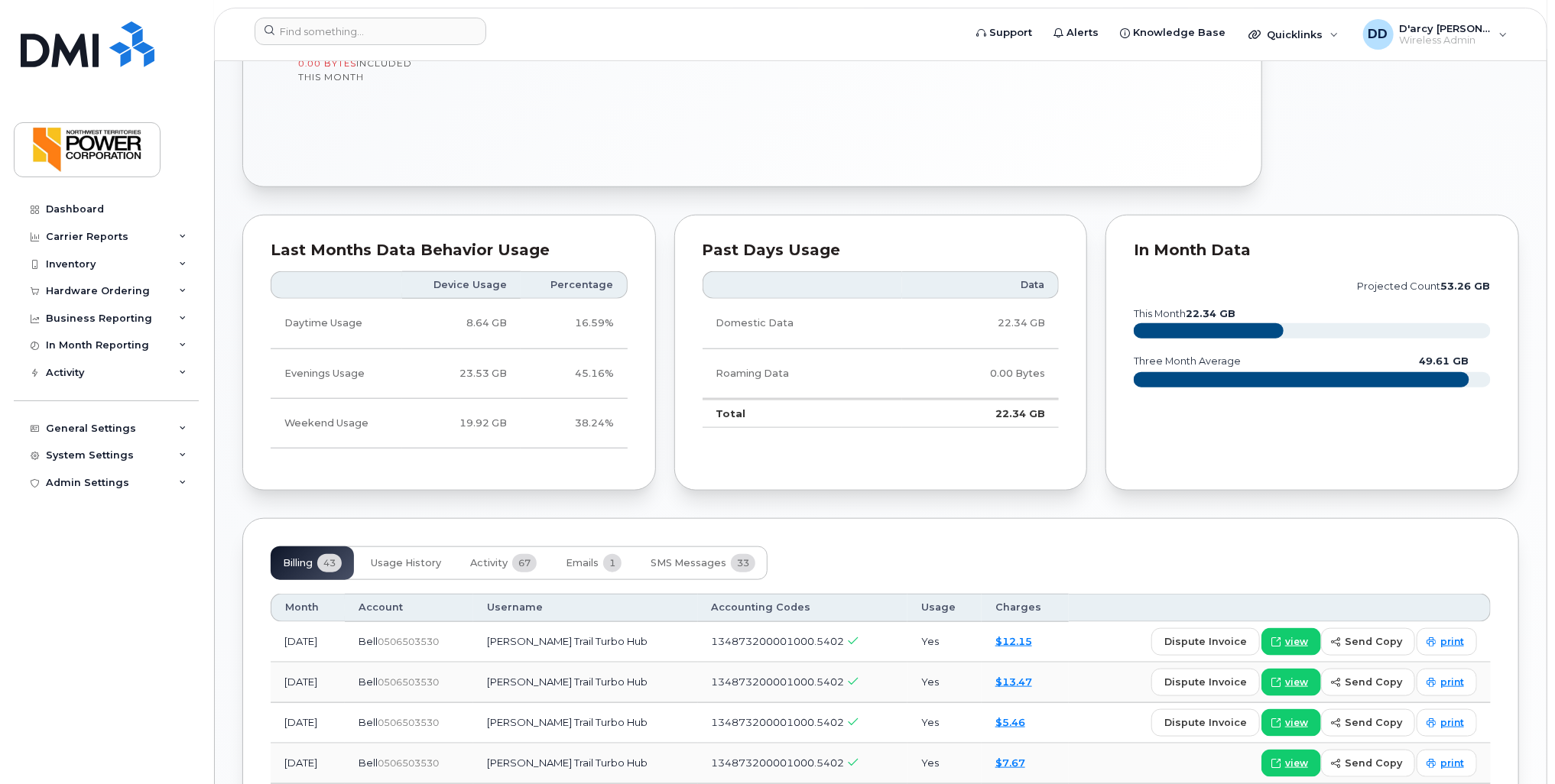
scroll to position [1128, 0]
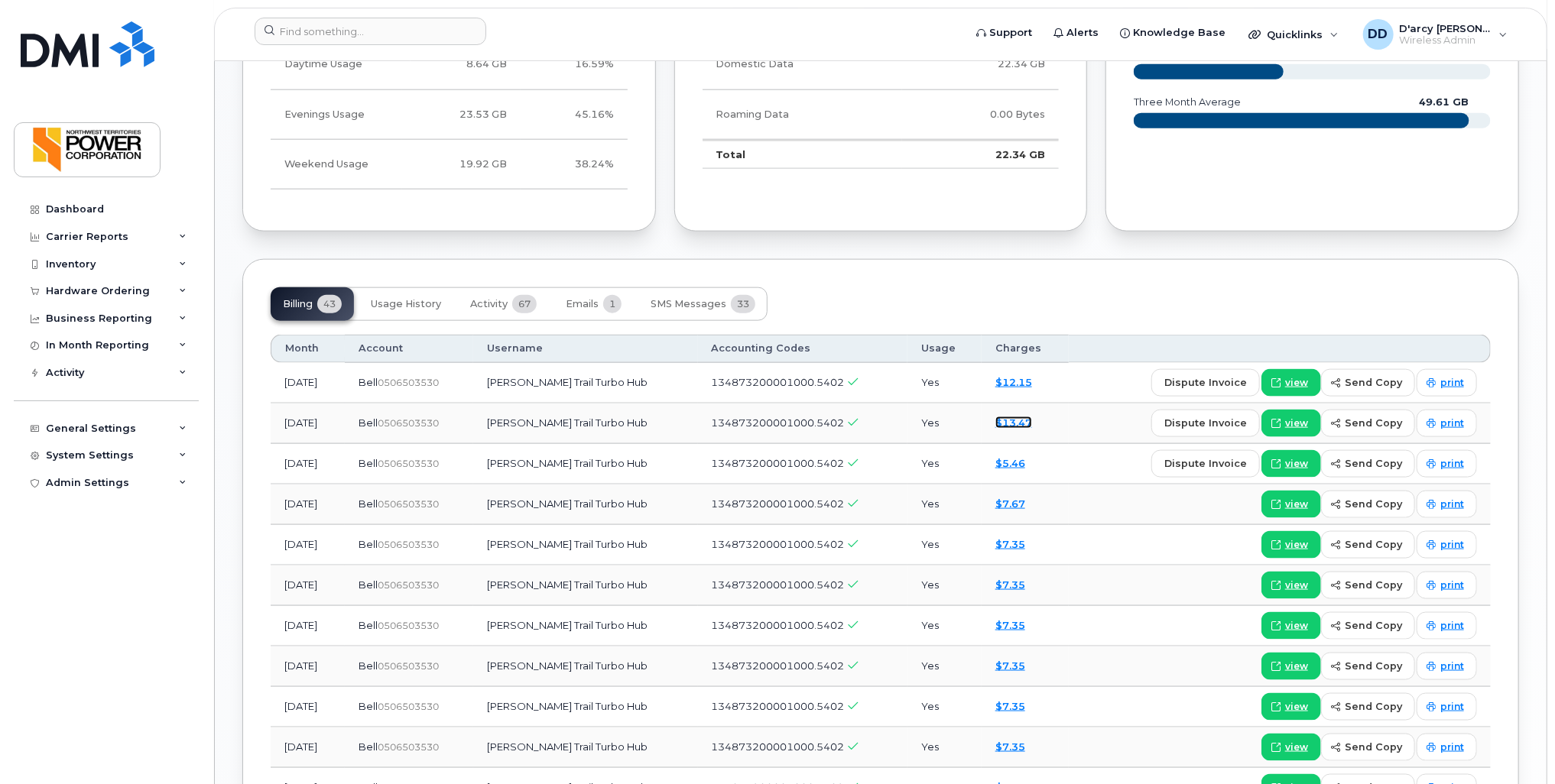
click at [1028, 417] on link "$13.47" at bounding box center [1013, 423] width 36 height 12
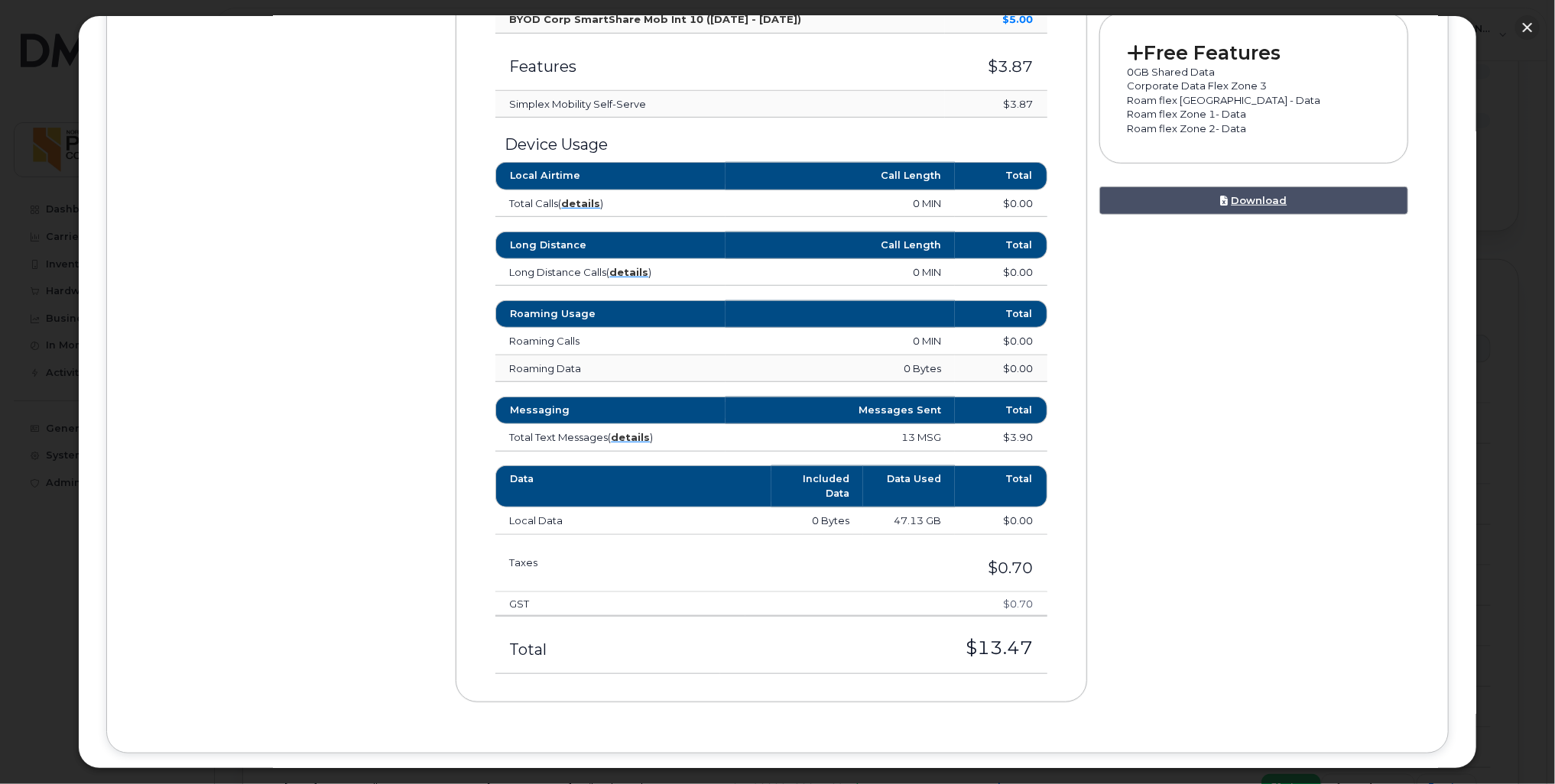
scroll to position [691, 0]
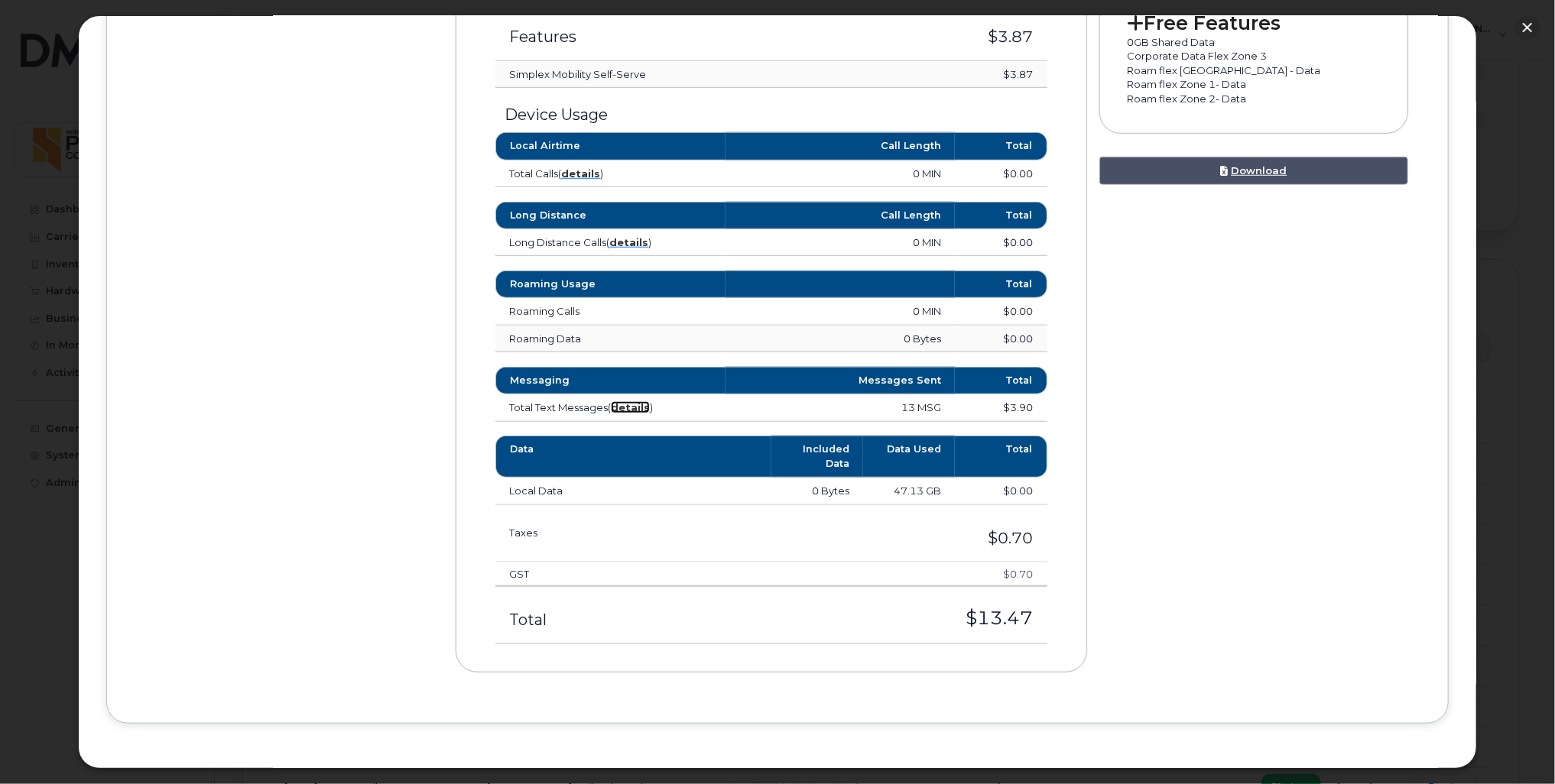
click at [635, 407] on strong "details" at bounding box center [630, 407] width 39 height 12
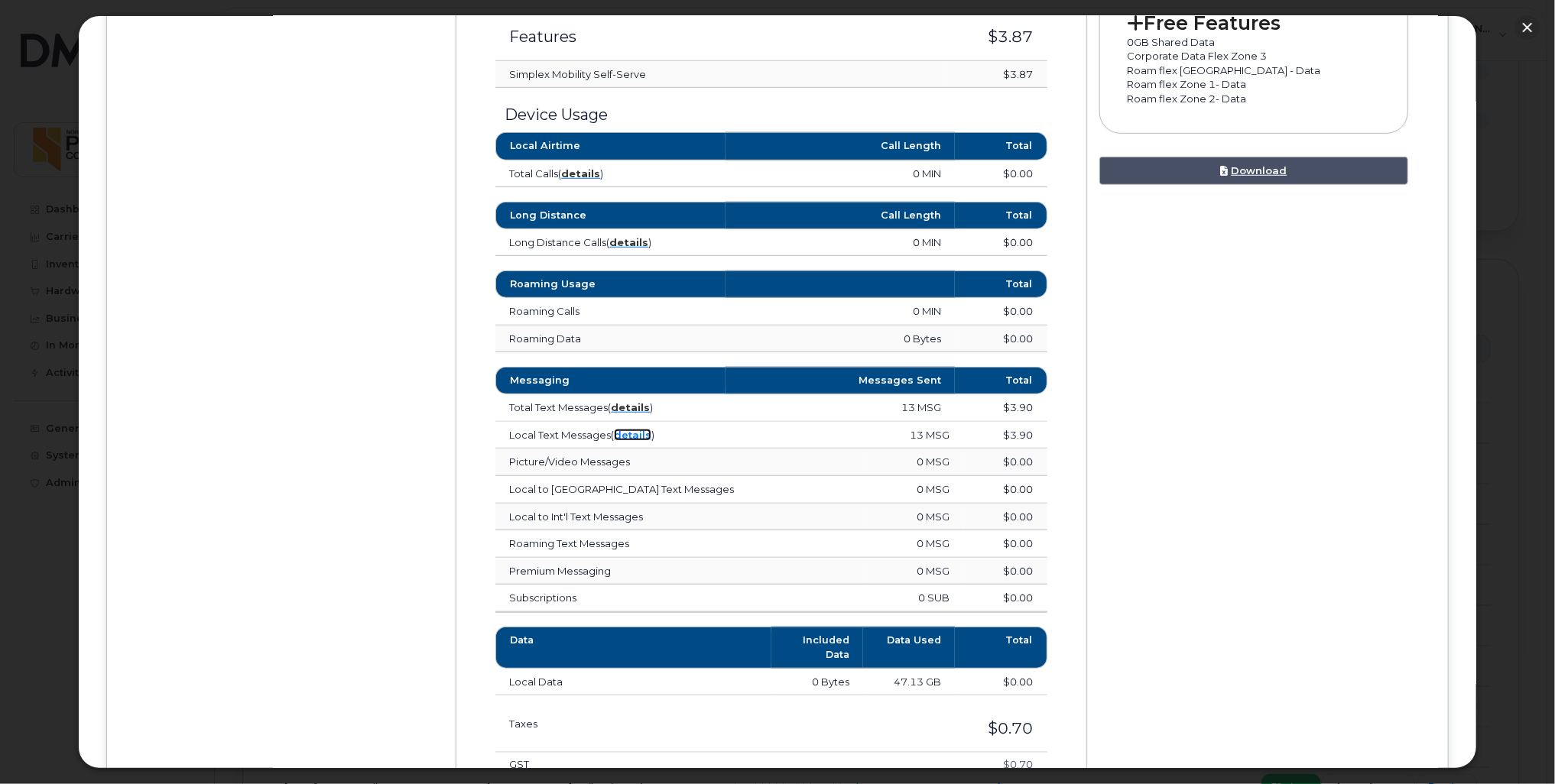
click at [624, 428] on link "details" at bounding box center [633, 435] width 37 height 12
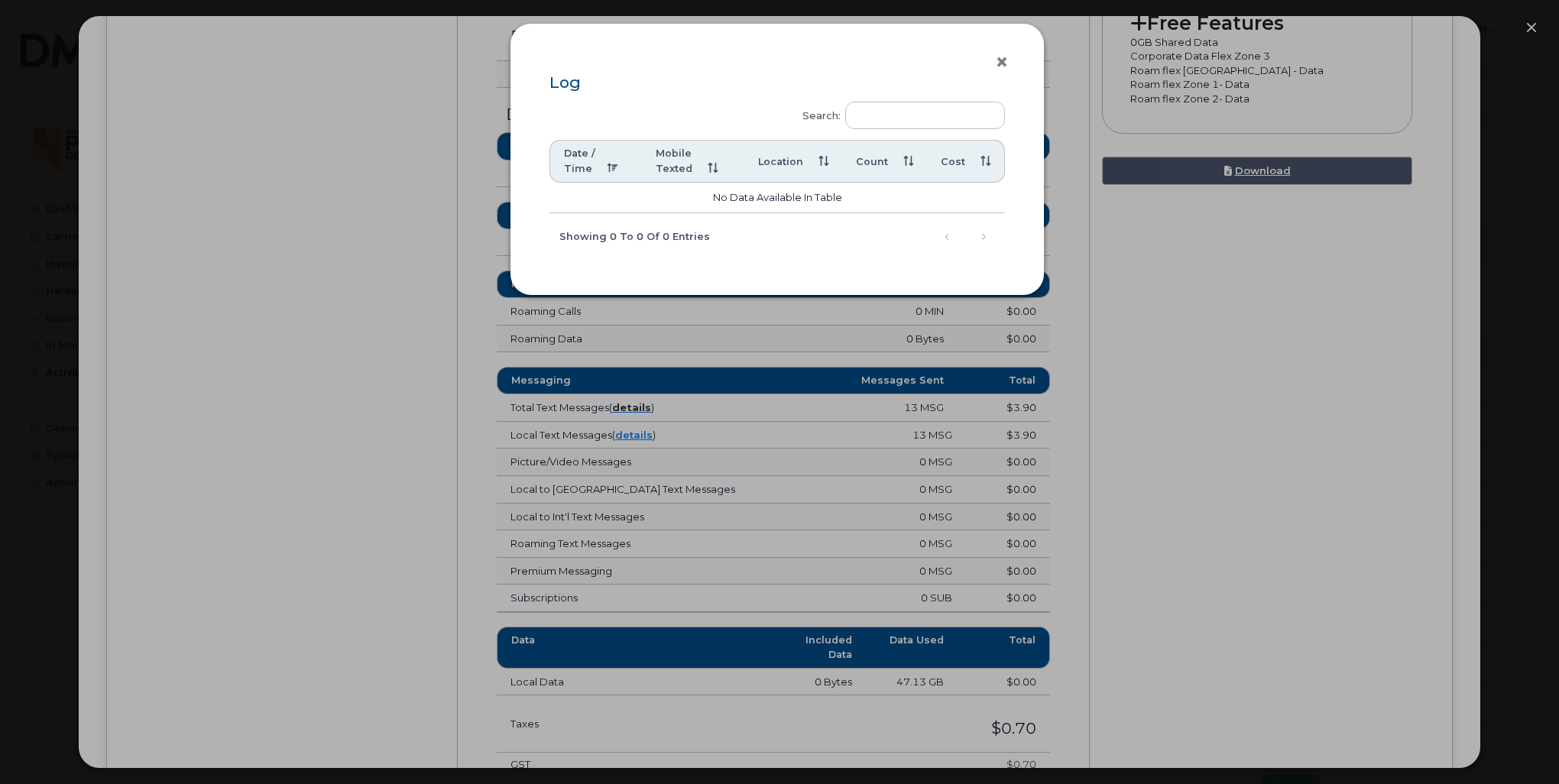
click at [1007, 66] on button "×" at bounding box center [1006, 63] width 22 height 23
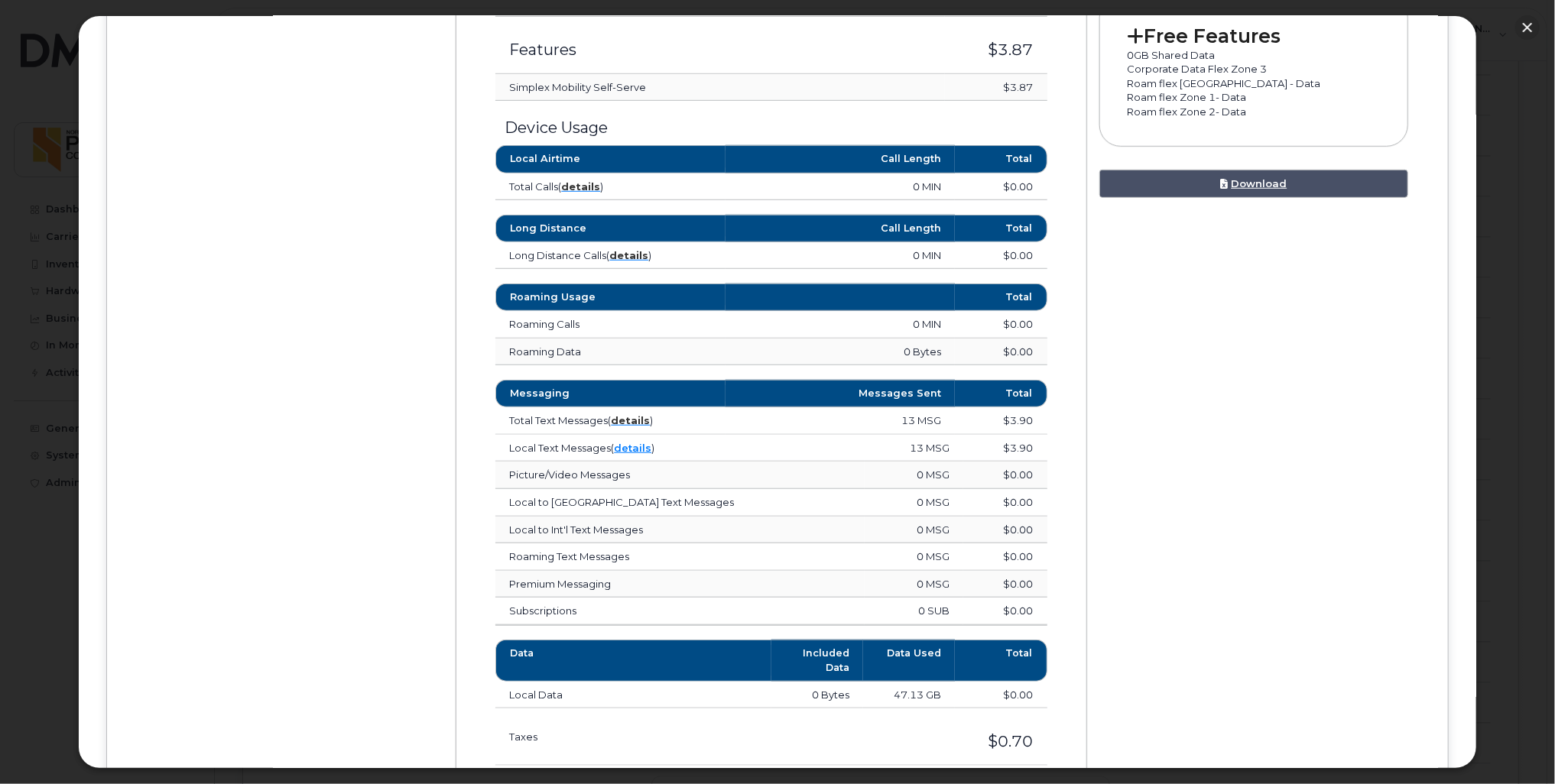
scroll to position [651, 0]
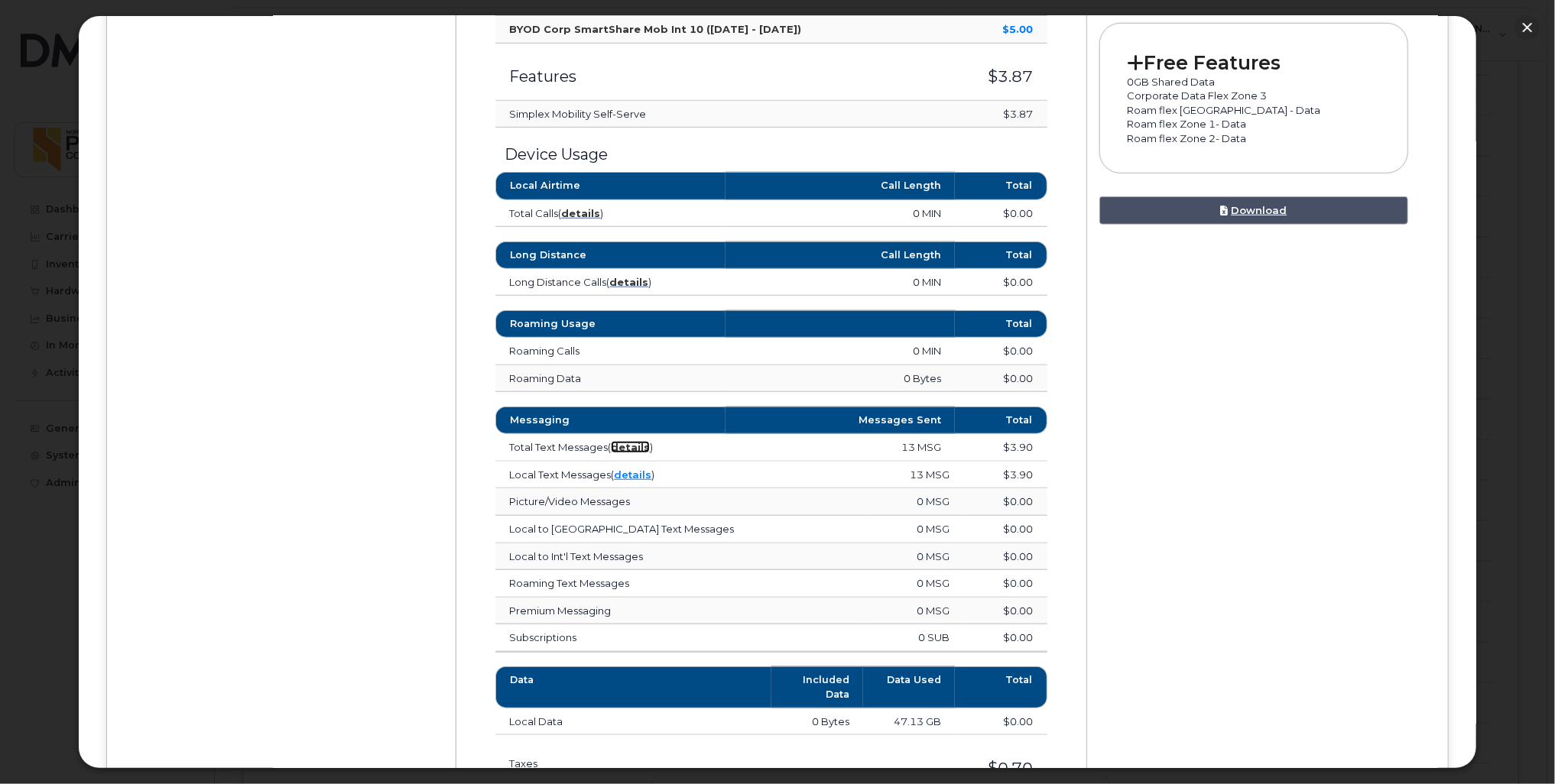
click at [633, 442] on strong "details" at bounding box center [630, 447] width 39 height 12
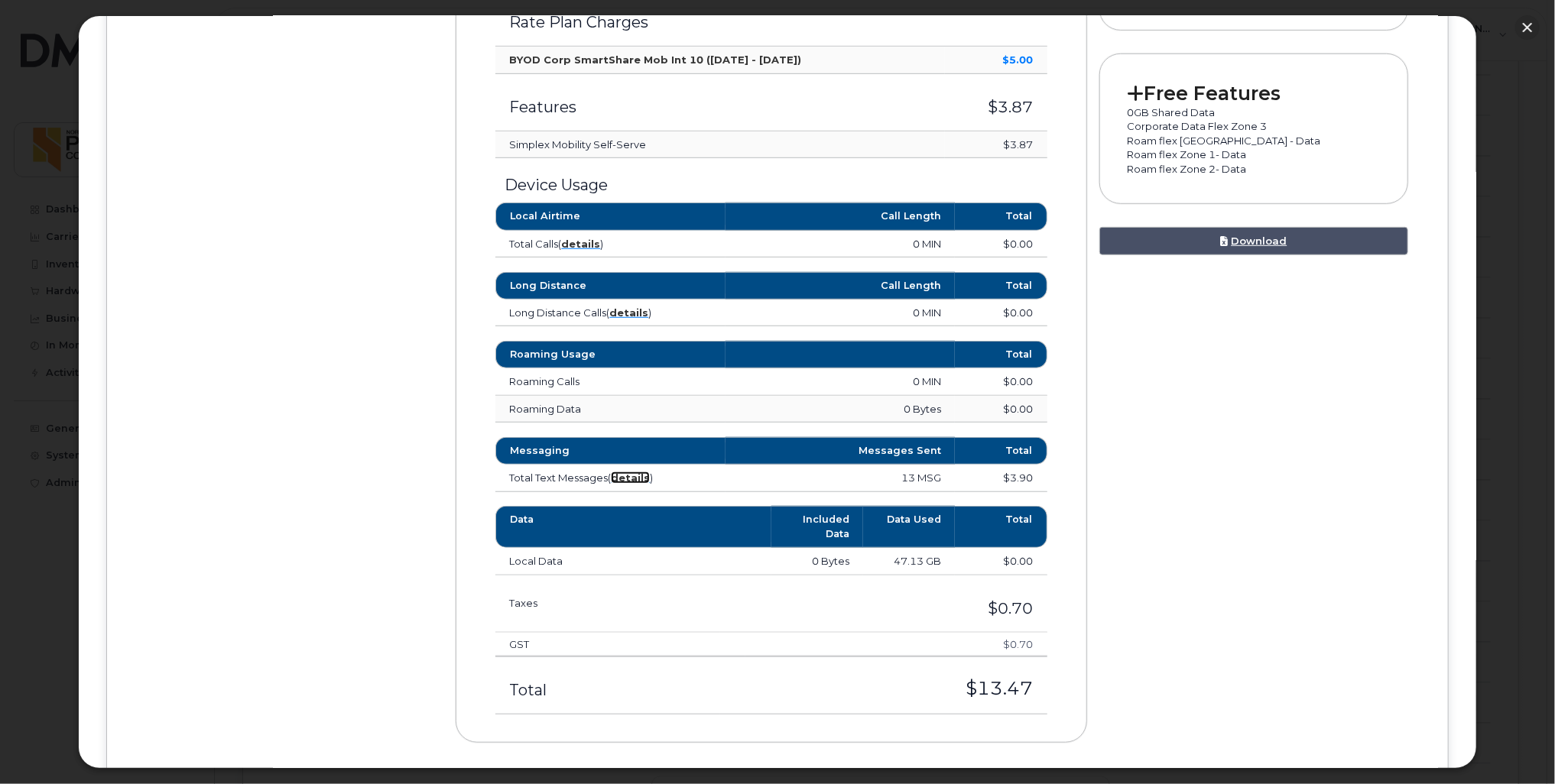
scroll to position [575, 0]
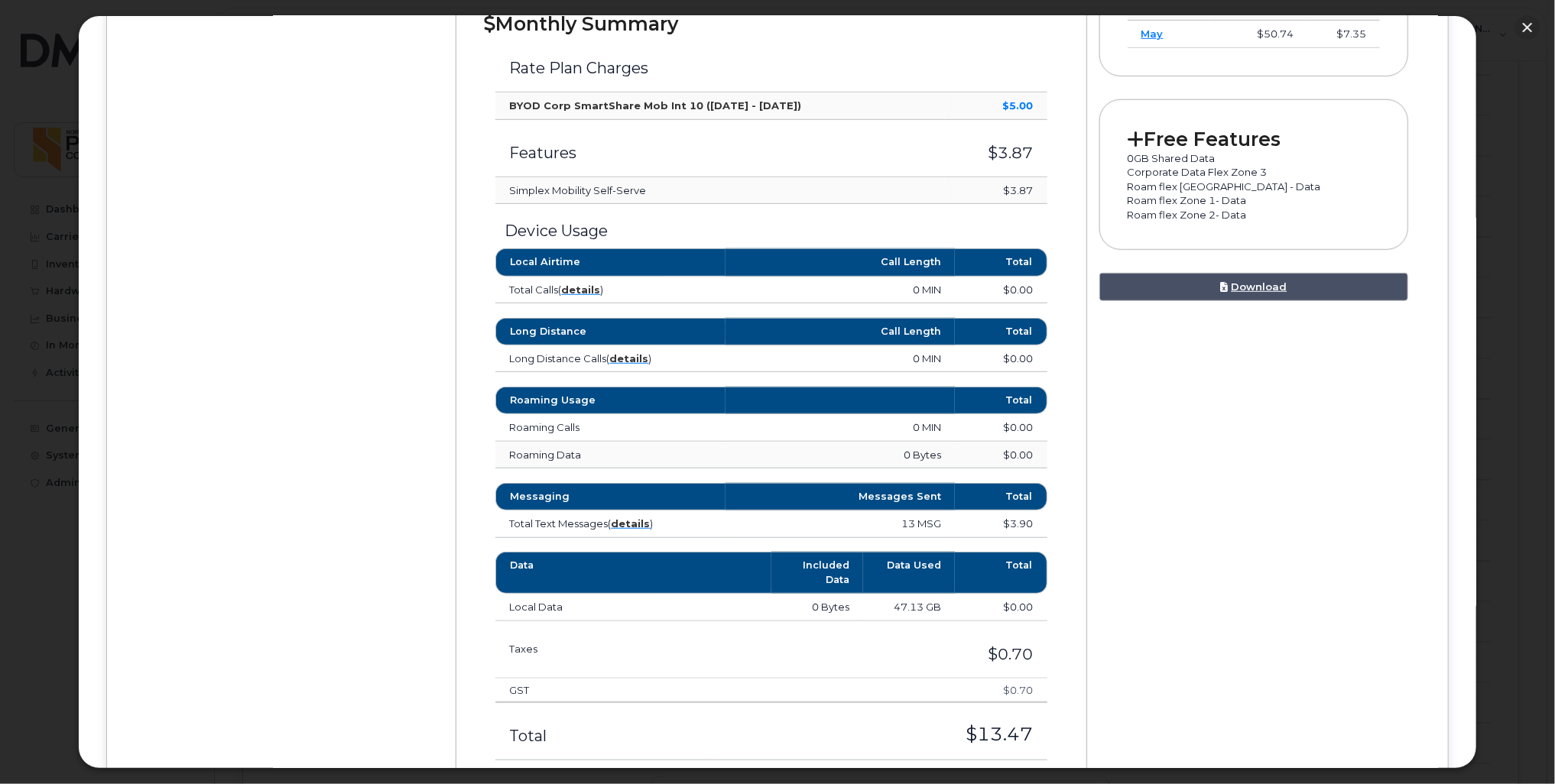
click at [1003, 148] on h3 "$3.87" at bounding box center [996, 153] width 75 height 17
click at [1022, 108] on strong "$5.00" at bounding box center [1018, 105] width 30 height 12
click at [1000, 139] on td "$3.87" at bounding box center [996, 149] width 102 height 57
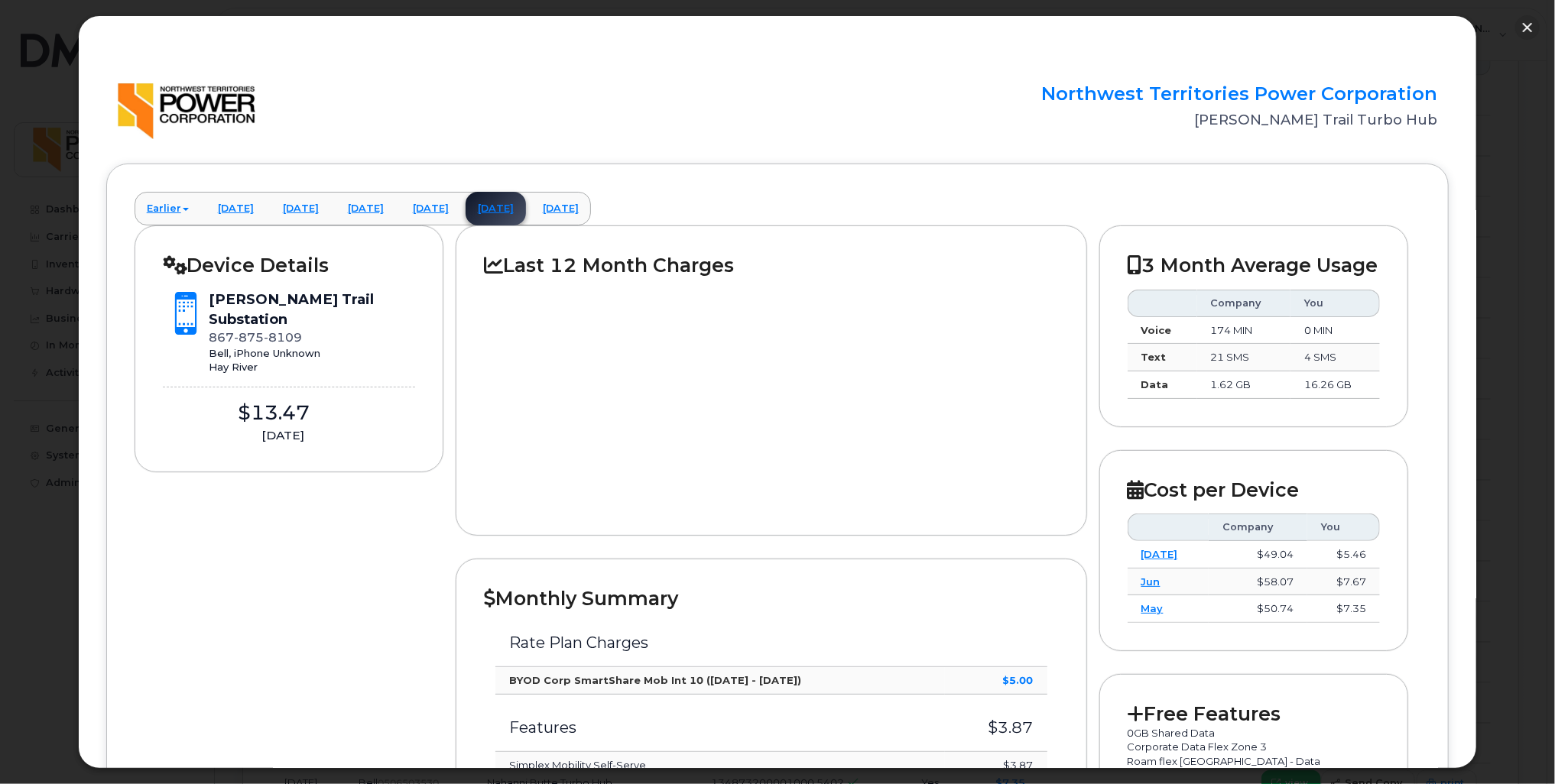
scroll to position [1281, 0]
drag, startPoint x: 919, startPoint y: 522, endPoint x: 725, endPoint y: 454, distance: 205.6
click at [725, 454] on div at bounding box center [771, 392] width 574 height 230
click at [461, 206] on link "[DATE]" at bounding box center [431, 208] width 60 height 33
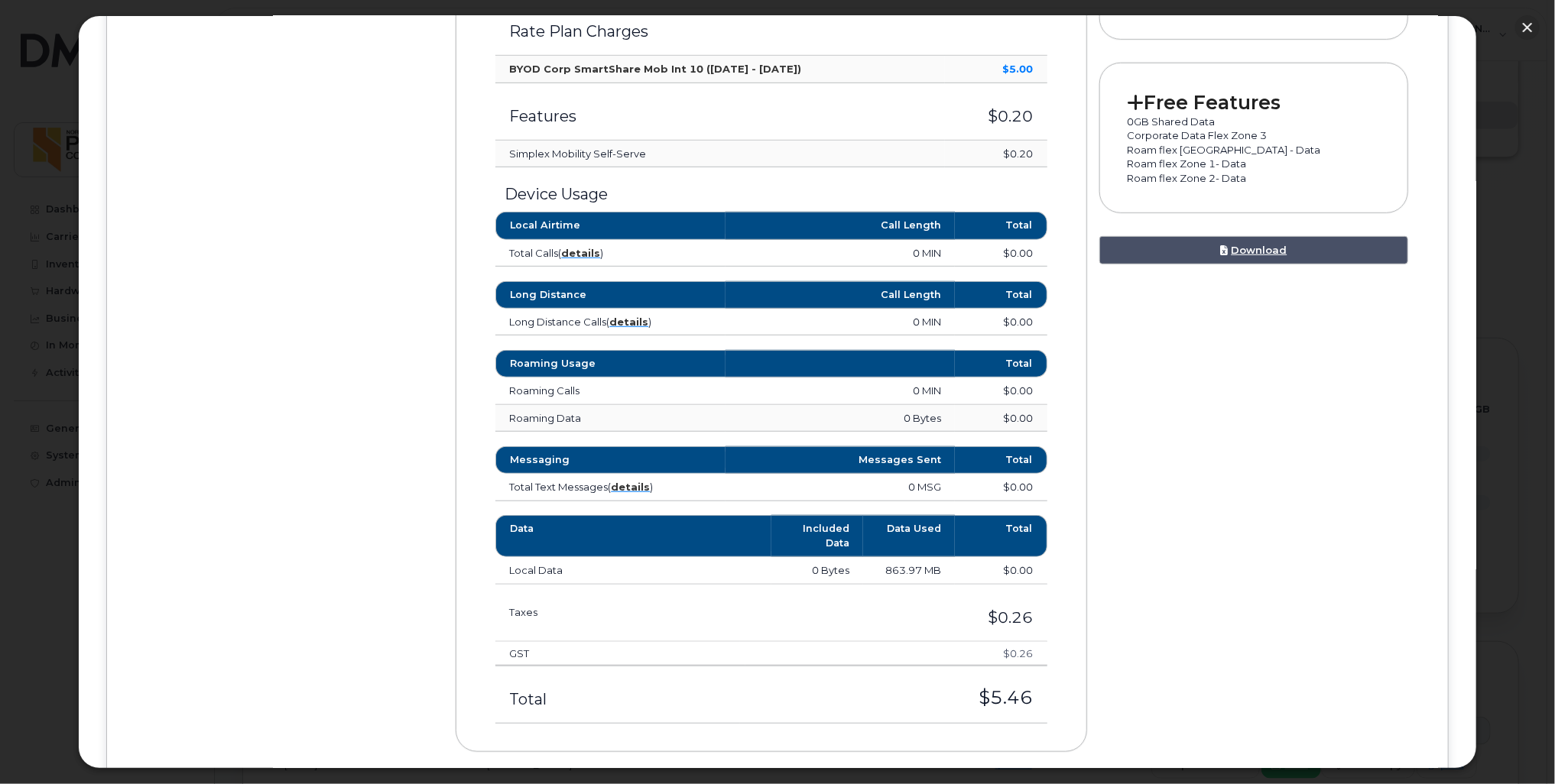
scroll to position [0, 0]
